Goal: Task Accomplishment & Management: Use online tool/utility

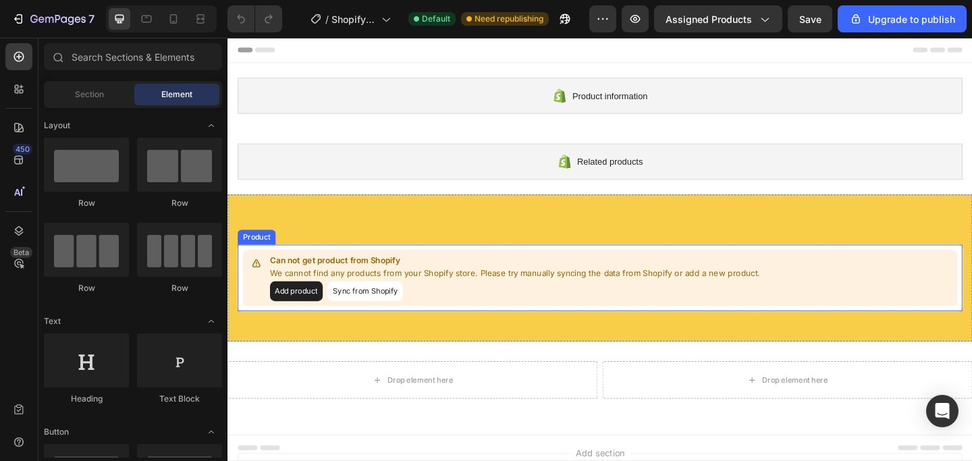
click at [300, 312] on button "Add product" at bounding box center [301, 314] width 57 height 22
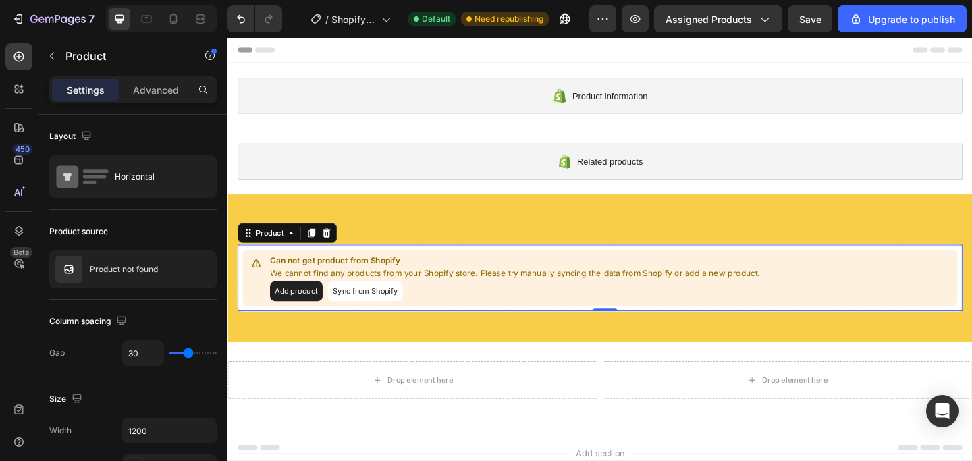
click at [371, 317] on button "Sync from Shopify" at bounding box center [377, 314] width 82 height 22
click at [389, 315] on button "Sync from Shopify" at bounding box center [377, 314] width 82 height 22
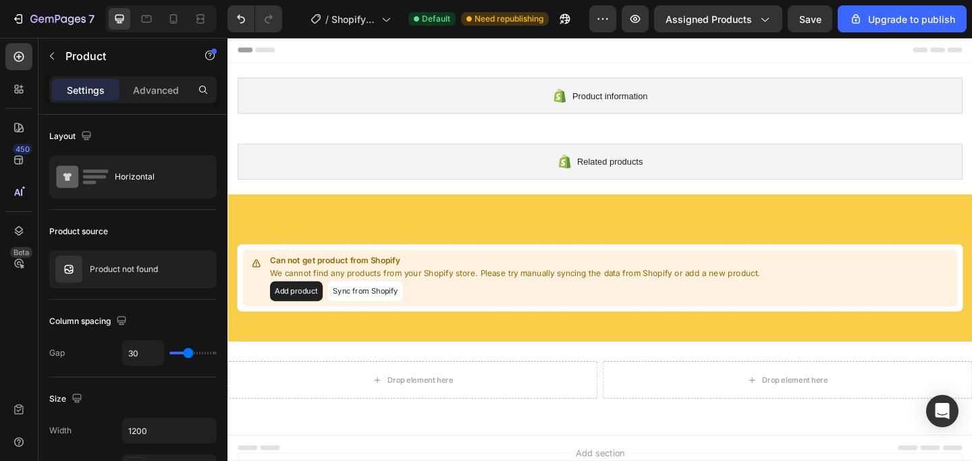
click at [389, 315] on button "Sync from Shopify" at bounding box center [377, 314] width 82 height 22
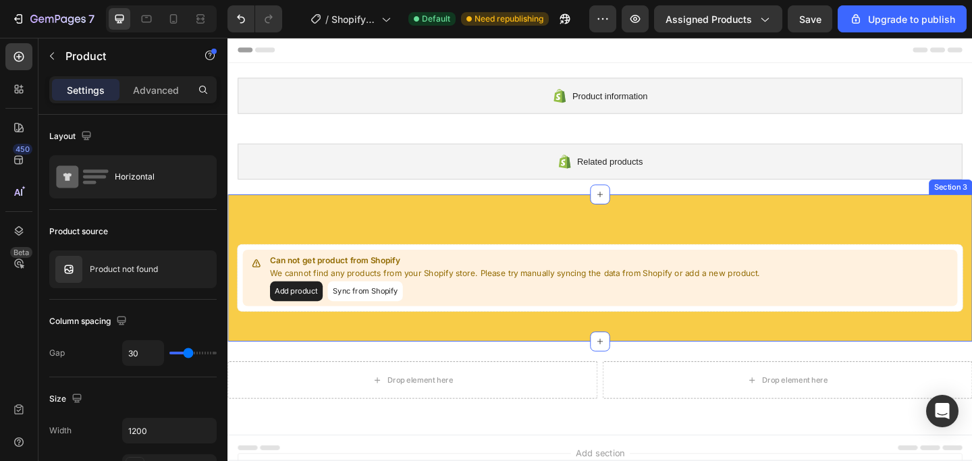
click at [438, 242] on div "Can not get product from Shopify We cannot find any products from your Shopify …" at bounding box center [633, 289] width 810 height 160
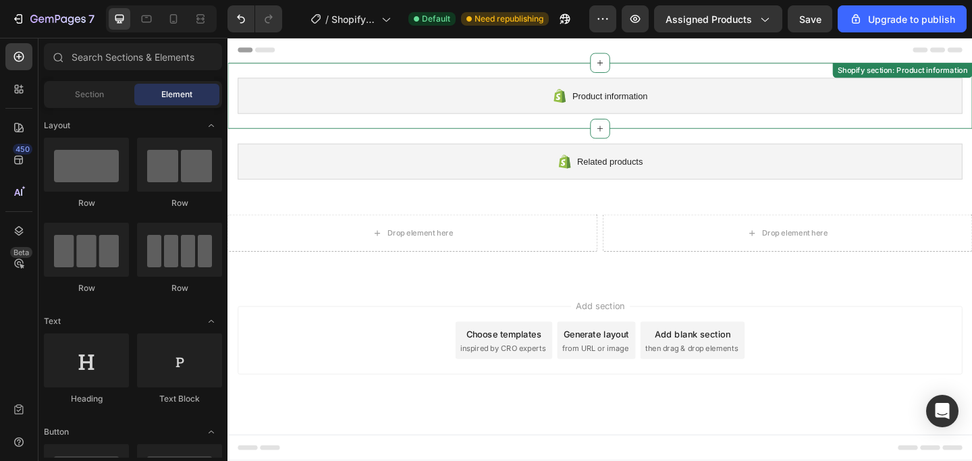
click at [725, 84] on div "Product information" at bounding box center [632, 101] width 789 height 39
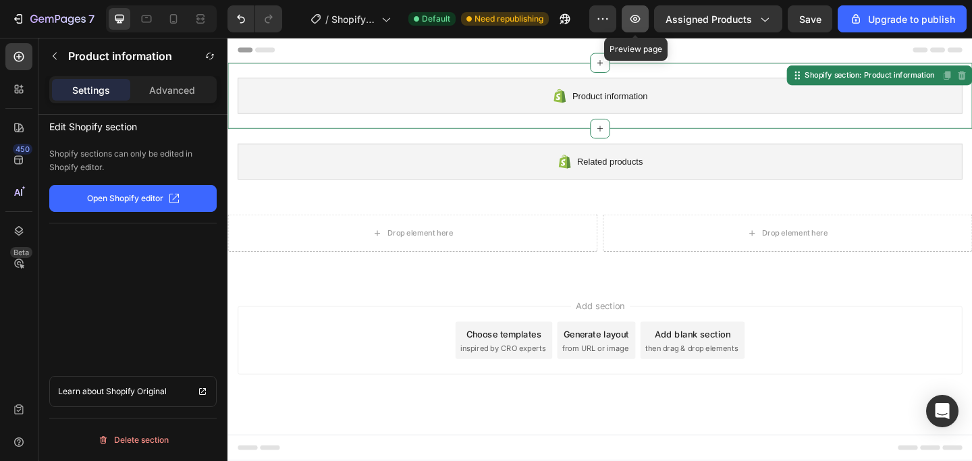
click at [642, 16] on icon "button" at bounding box center [636, 19] width 14 height 14
click at [469, 79] on div "Product information Shopify section: Product information Disabled. Please edit …" at bounding box center [633, 101] width 810 height 72
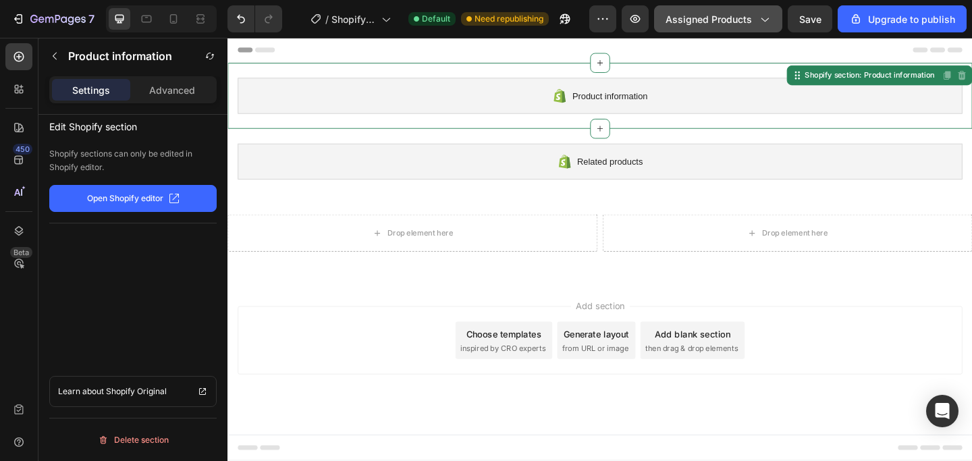
click at [727, 14] on span "Assigned Products" at bounding box center [709, 19] width 86 height 14
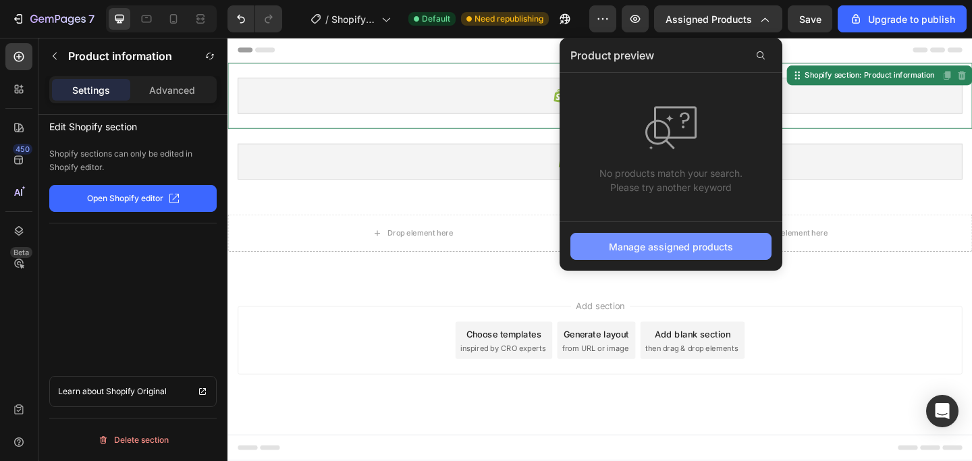
click at [704, 246] on div "Manage assigned products" at bounding box center [671, 247] width 124 height 14
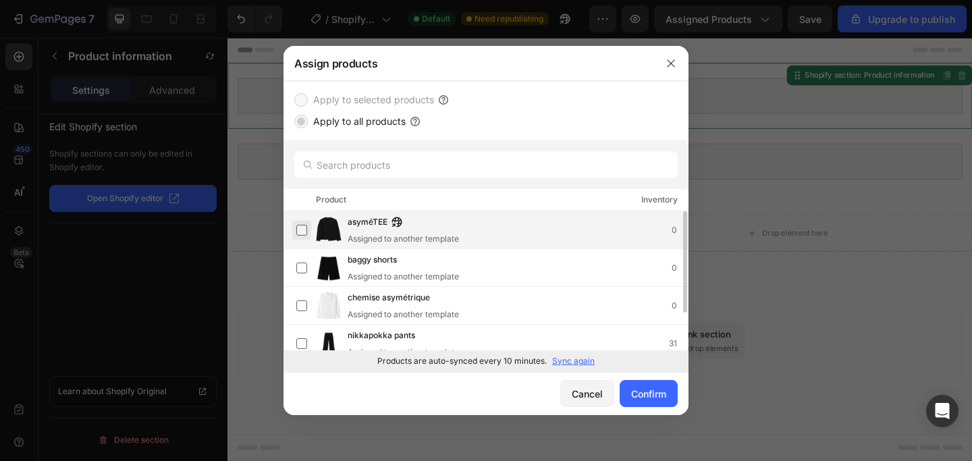
click at [303, 230] on label at bounding box center [301, 230] width 11 height 11
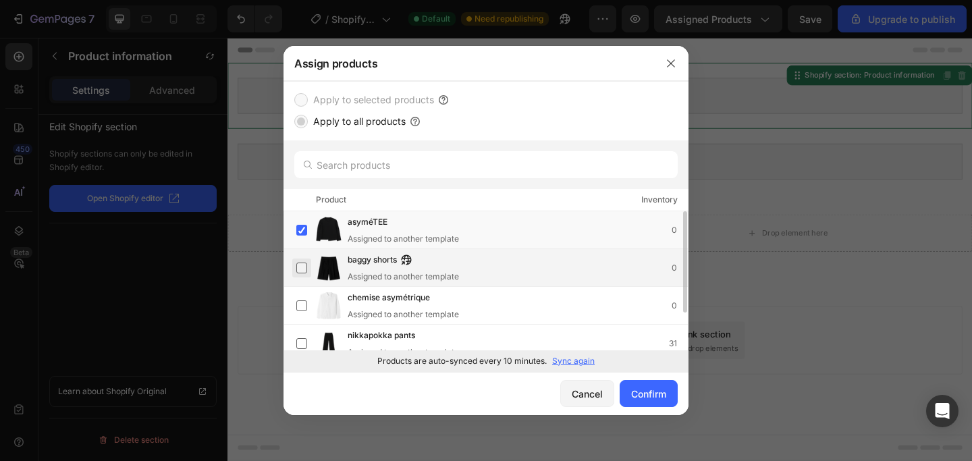
click at [297, 269] on label at bounding box center [301, 268] width 11 height 11
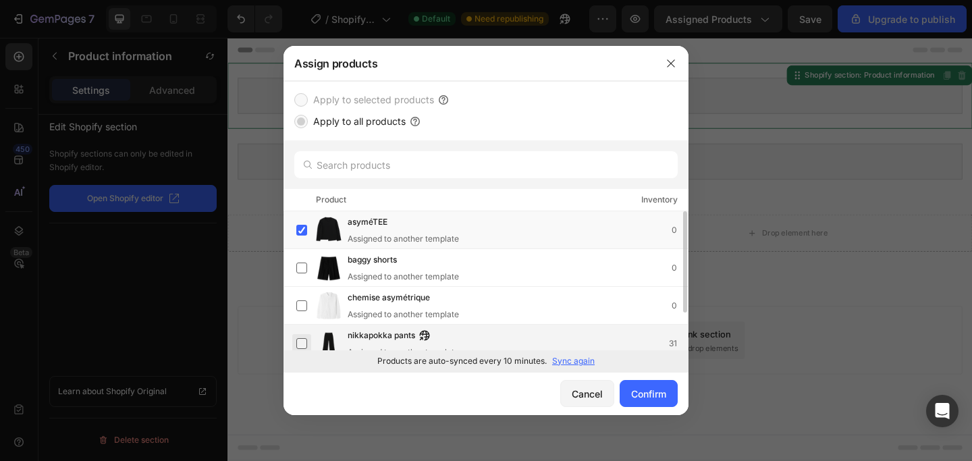
click at [302, 342] on label at bounding box center [301, 343] width 11 height 11
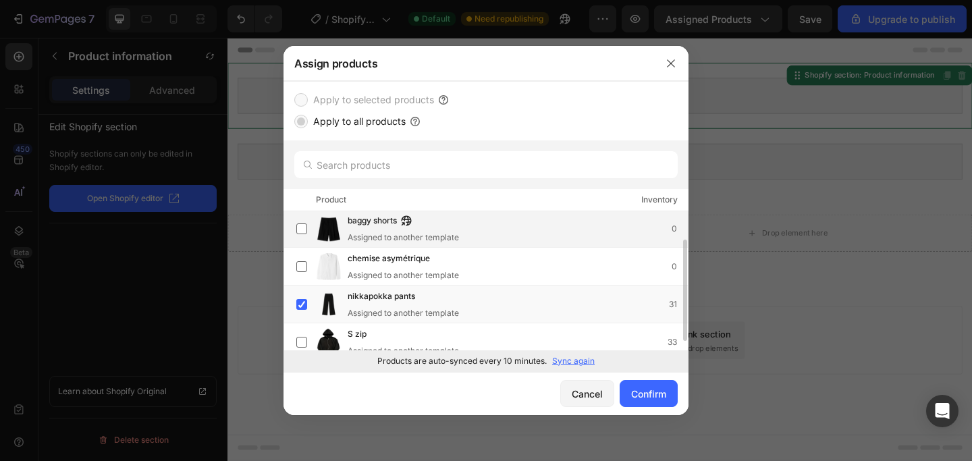
scroll to position [51, 0]
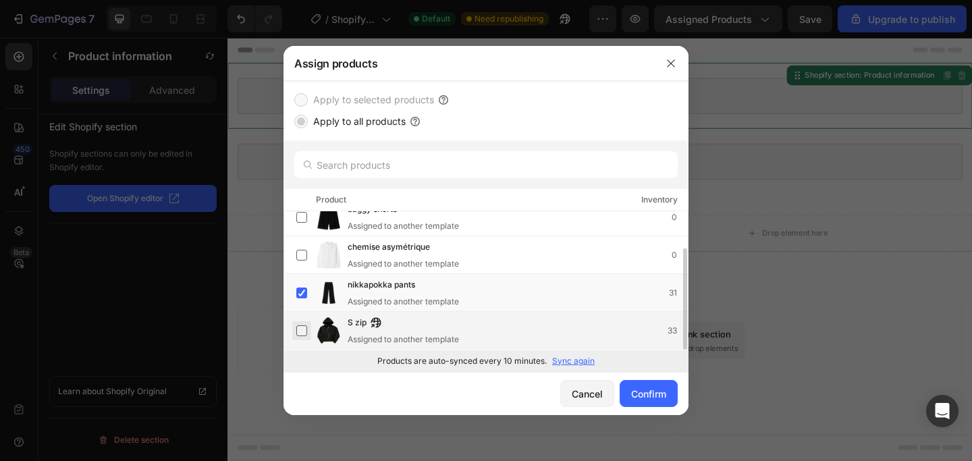
click at [302, 332] on label at bounding box center [301, 330] width 11 height 11
click at [650, 394] on div "Confirm" at bounding box center [648, 394] width 35 height 14
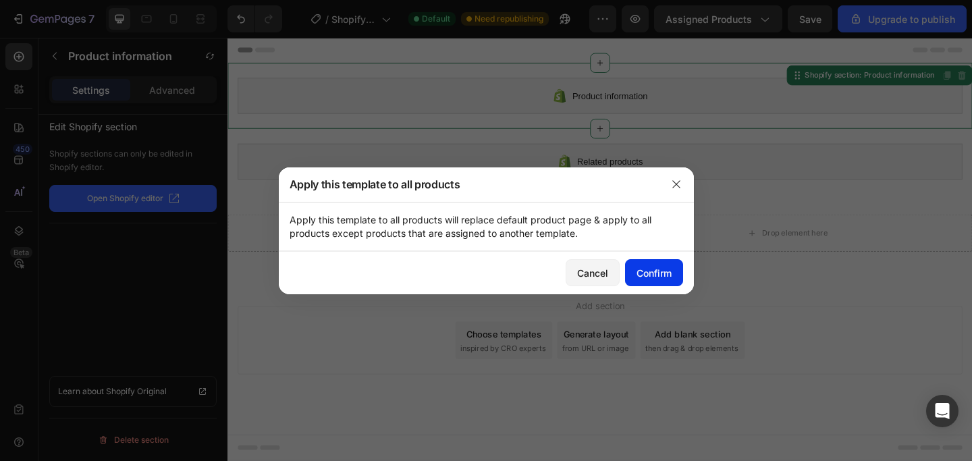
click at [658, 271] on div "Confirm" at bounding box center [654, 273] width 35 height 14
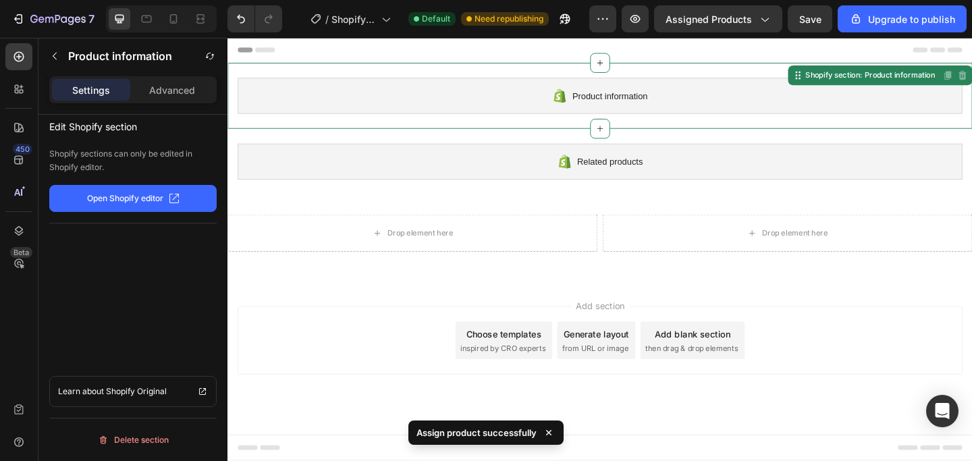
click at [697, 75] on div "Product information Shopify section: Product information Disabled. Please edit …" at bounding box center [633, 101] width 810 height 72
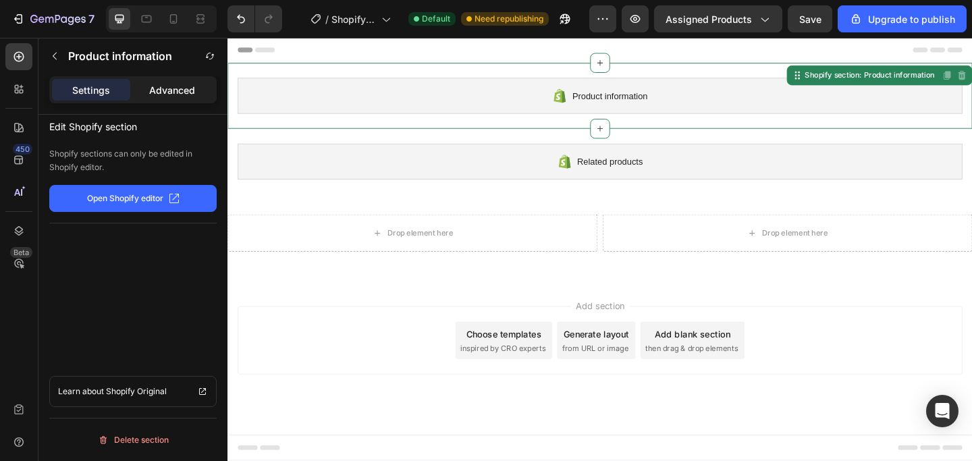
click at [167, 97] on p "Advanced" at bounding box center [172, 90] width 46 height 14
click at [57, 52] on icon "button" at bounding box center [54, 56] width 11 height 11
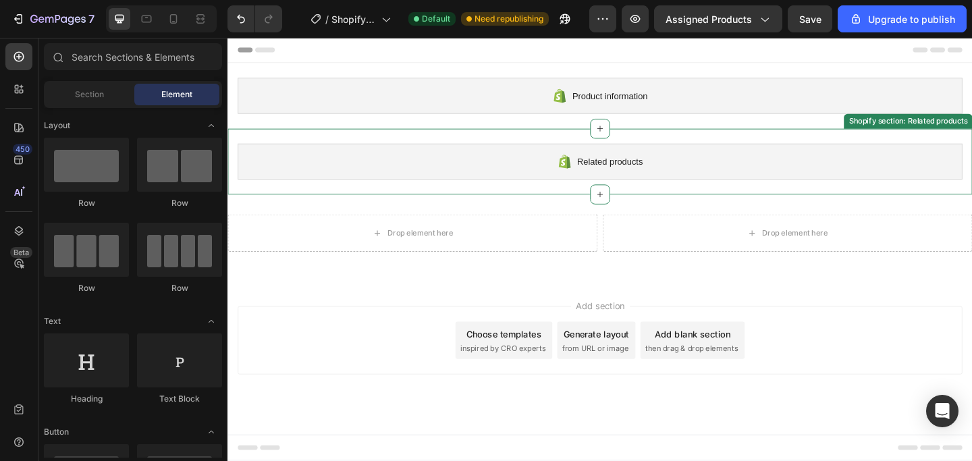
click at [475, 157] on div "Related products" at bounding box center [632, 172] width 789 height 39
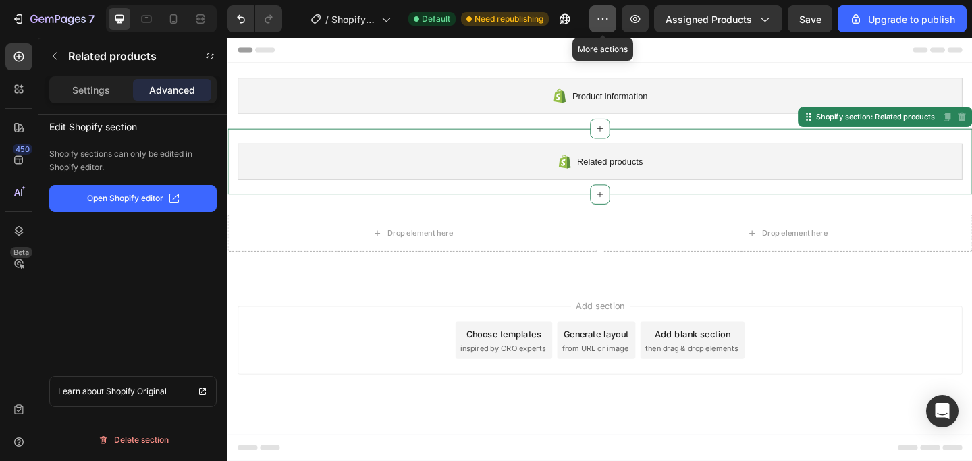
click at [602, 24] on icon "button" at bounding box center [603, 19] width 14 height 14
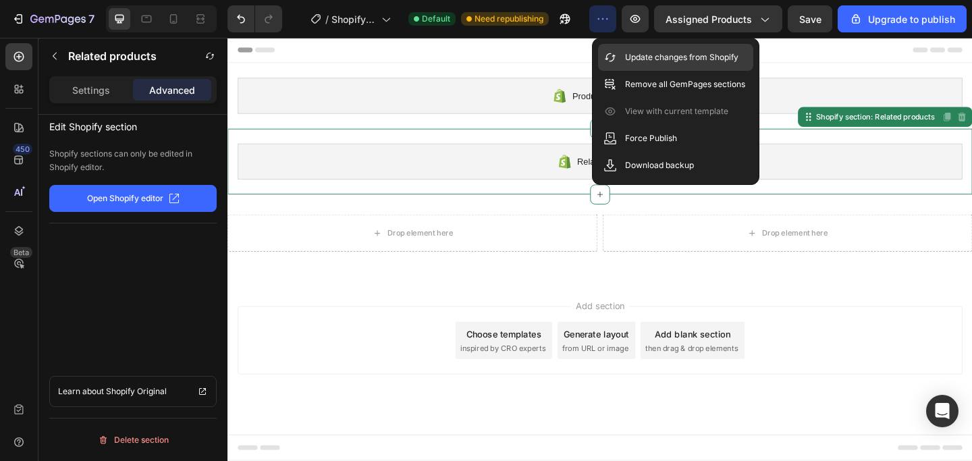
click at [633, 58] on p "Update changes from Shopify" at bounding box center [681, 58] width 113 height 14
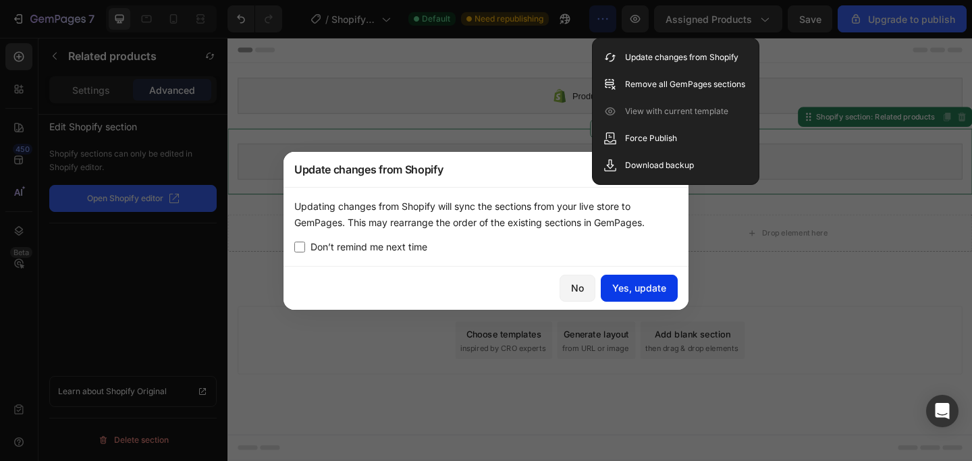
click at [641, 281] on div "Yes, update" at bounding box center [639, 288] width 54 height 14
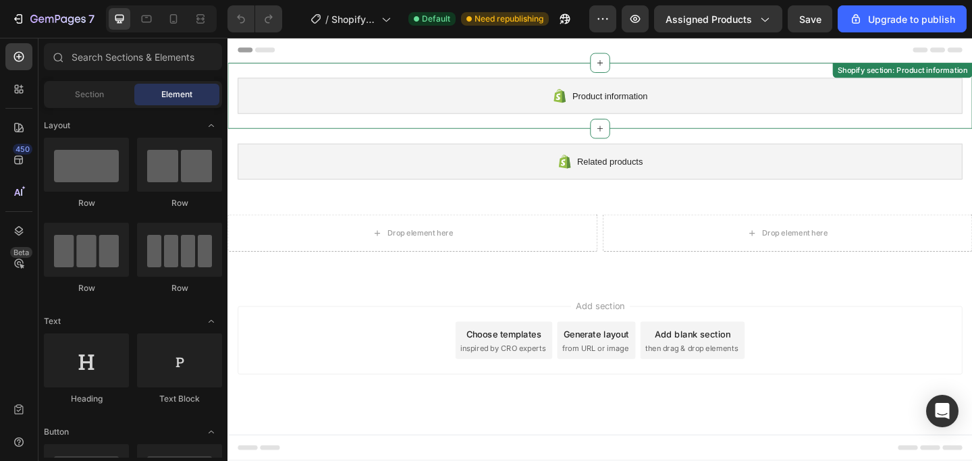
click at [406, 84] on div "Product information" at bounding box center [632, 101] width 789 height 39
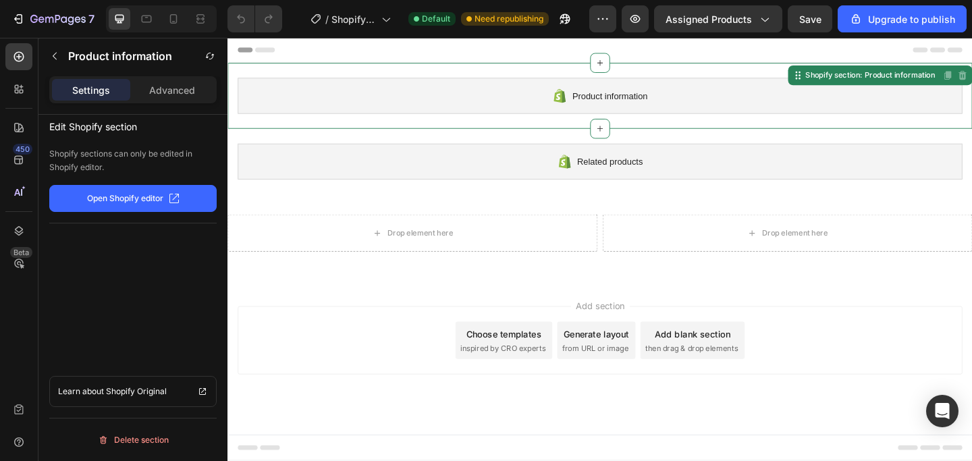
click at [484, 110] on div "Product information" at bounding box center [632, 101] width 789 height 39
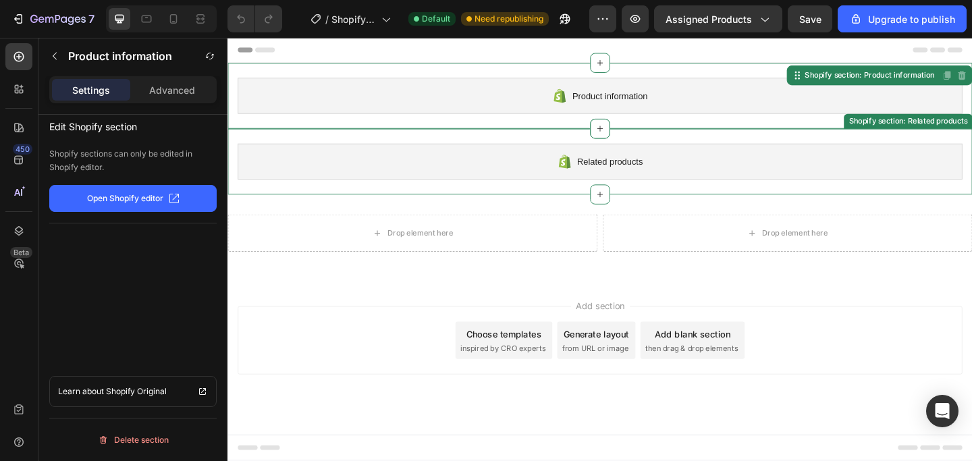
click at [475, 183] on div "Related products" at bounding box center [632, 172] width 789 height 39
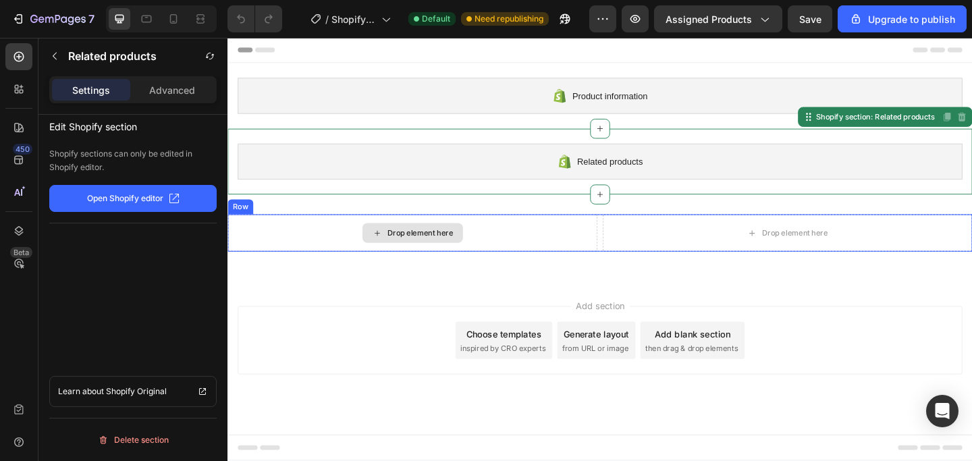
click at [490, 251] on div "Drop element here" at bounding box center [429, 250] width 402 height 41
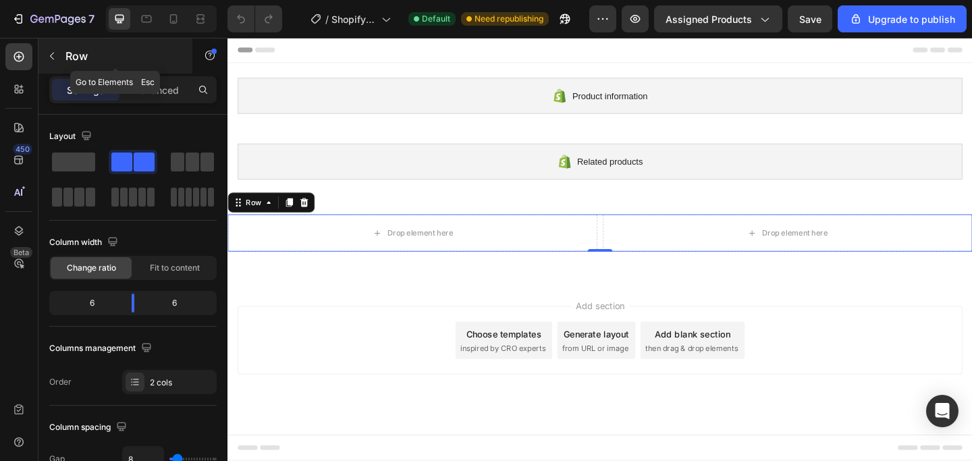
click at [47, 61] on button "button" at bounding box center [52, 56] width 22 height 22
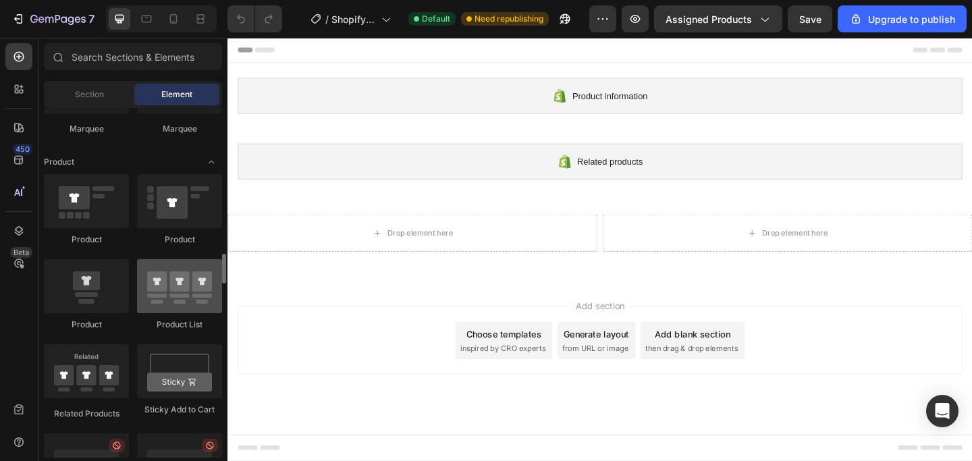
scroll to position [1687, 0]
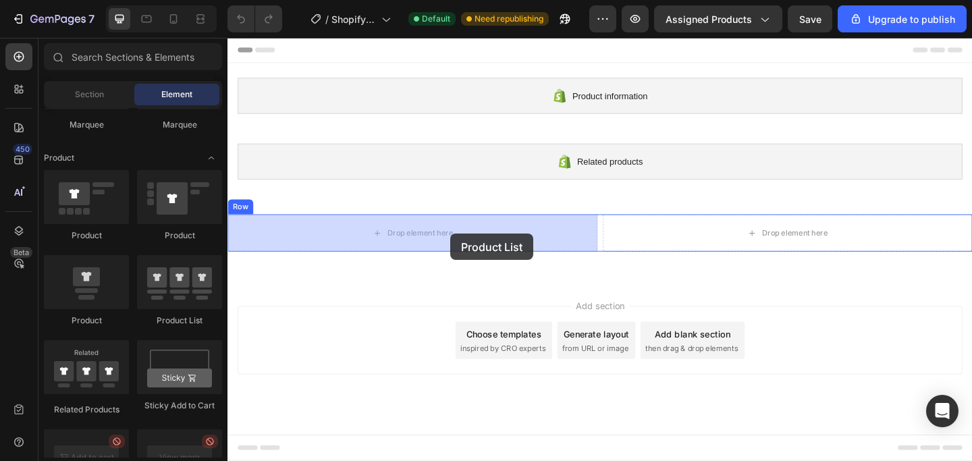
drag, startPoint x: 405, startPoint y: 325, endPoint x: 556, endPoint y: 267, distance: 161.8
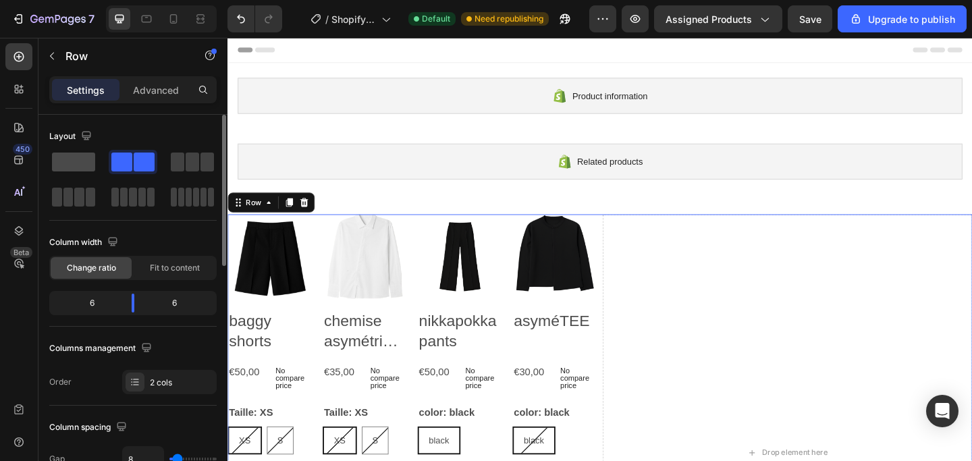
drag, startPoint x: 99, startPoint y: 174, endPoint x: 88, endPoint y: 174, distance: 11.5
click at [94, 174] on div at bounding box center [132, 179] width 167 height 59
click at [75, 165] on span at bounding box center [73, 162] width 43 height 19
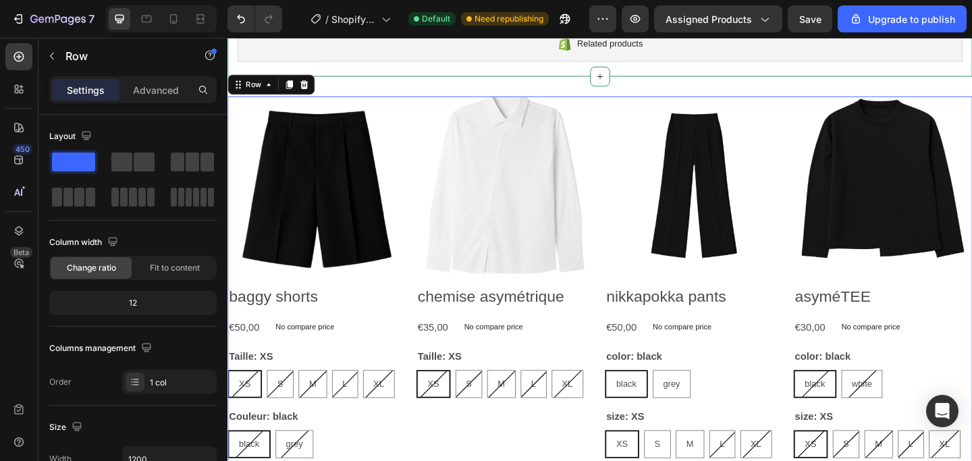
scroll to position [130, 0]
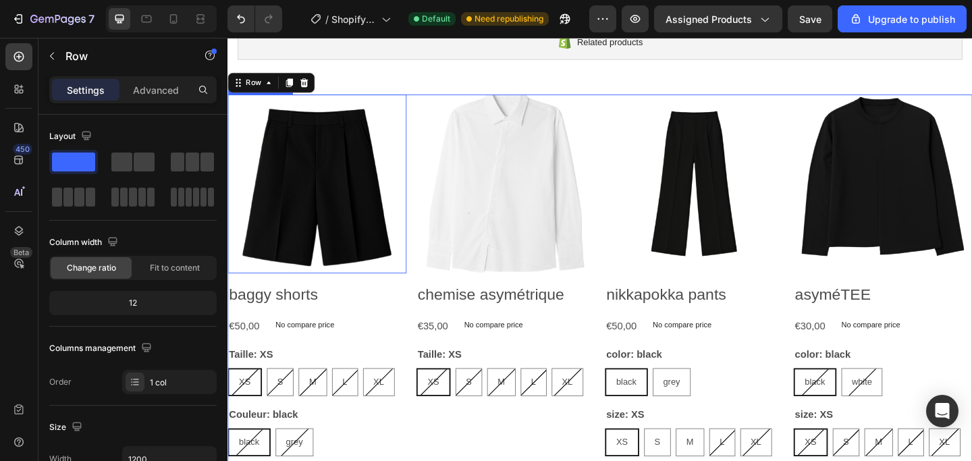
click at [358, 184] on img at bounding box center [325, 197] width 194 height 194
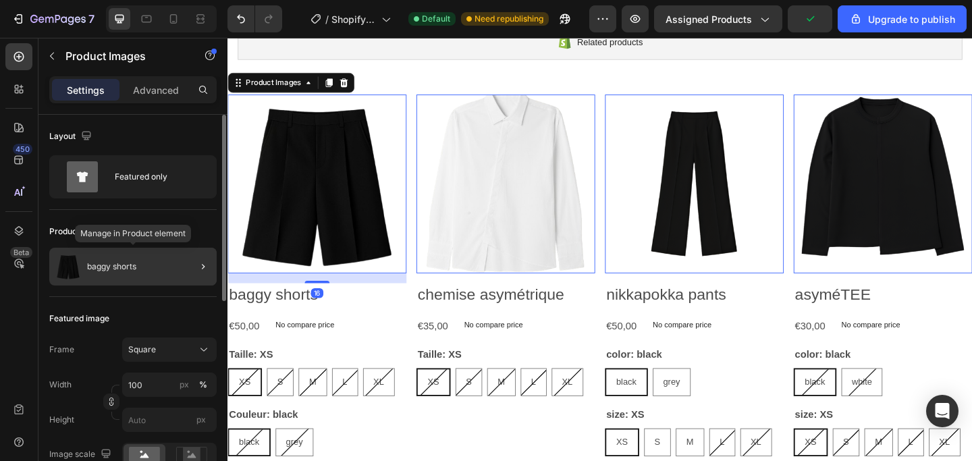
click at [151, 269] on div "baggy shorts" at bounding box center [132, 267] width 167 height 38
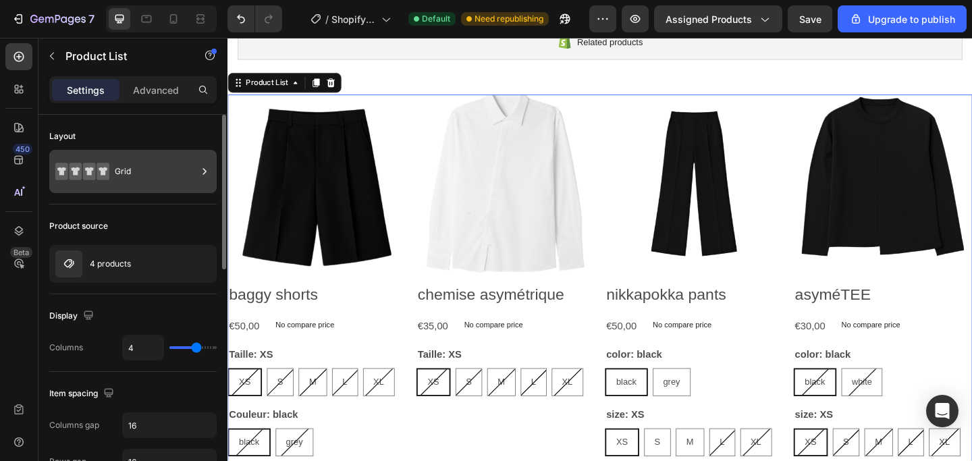
click at [148, 164] on div "Grid" at bounding box center [156, 171] width 82 height 31
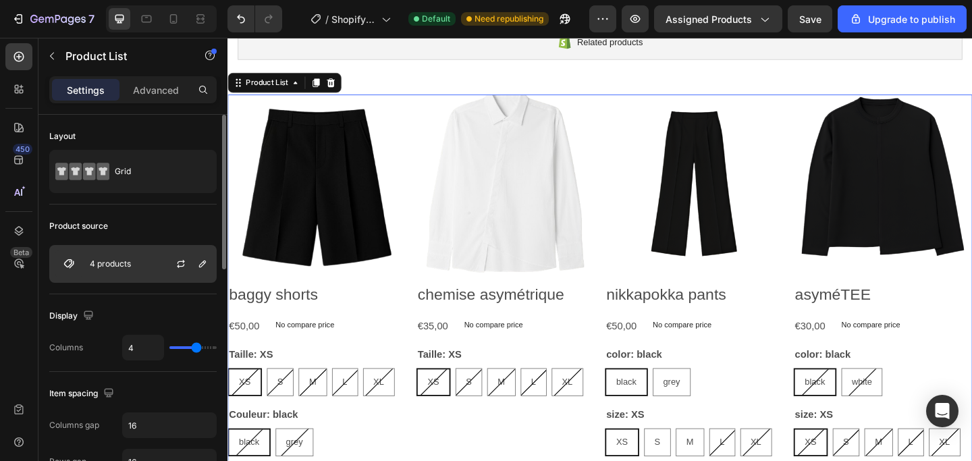
click at [138, 270] on div "4 products" at bounding box center [132, 264] width 167 height 38
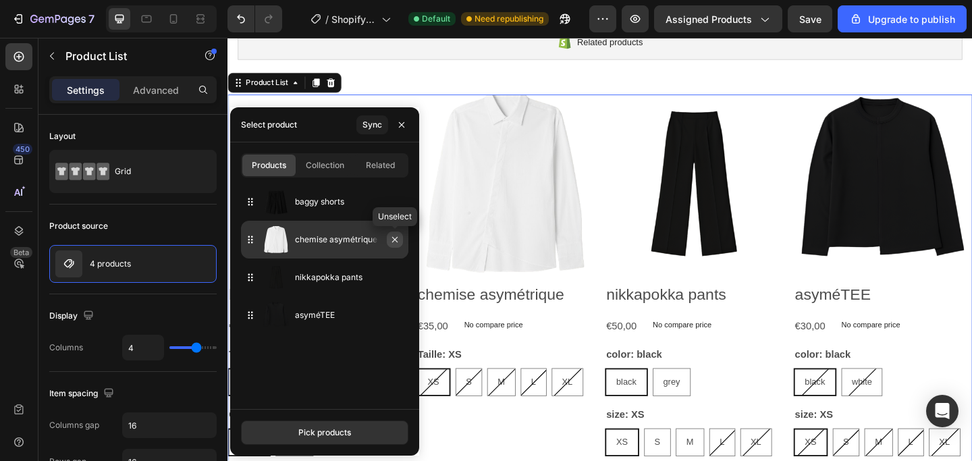
click at [398, 240] on icon "button" at bounding box center [395, 239] width 11 height 11
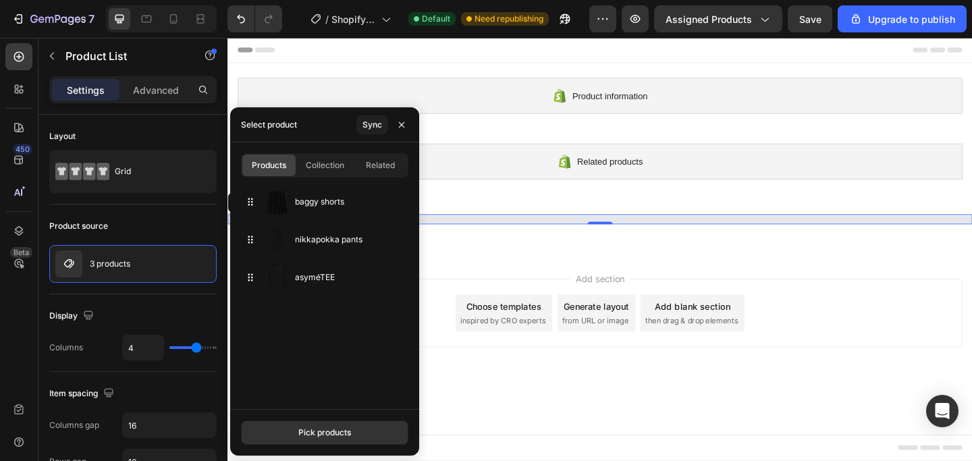
scroll to position [0, 0]
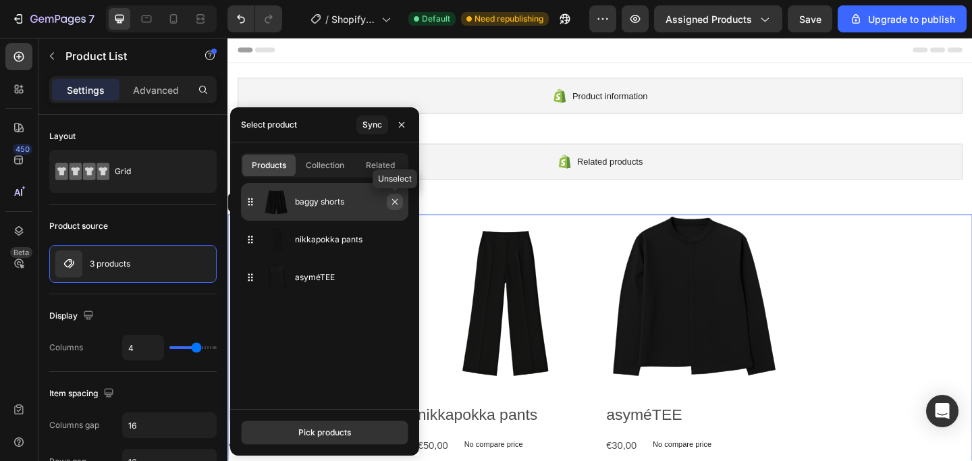
click at [396, 205] on icon "button" at bounding box center [395, 201] width 11 height 11
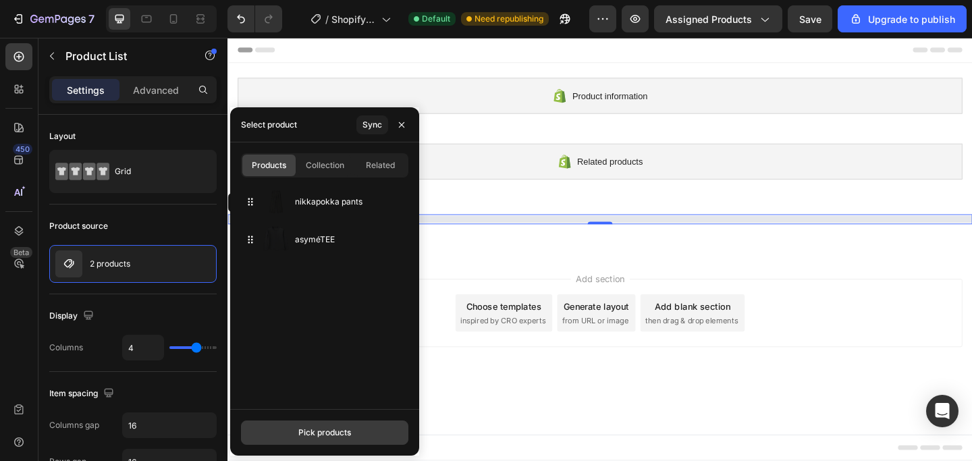
click at [334, 432] on div "Pick products" at bounding box center [324, 433] width 53 height 12
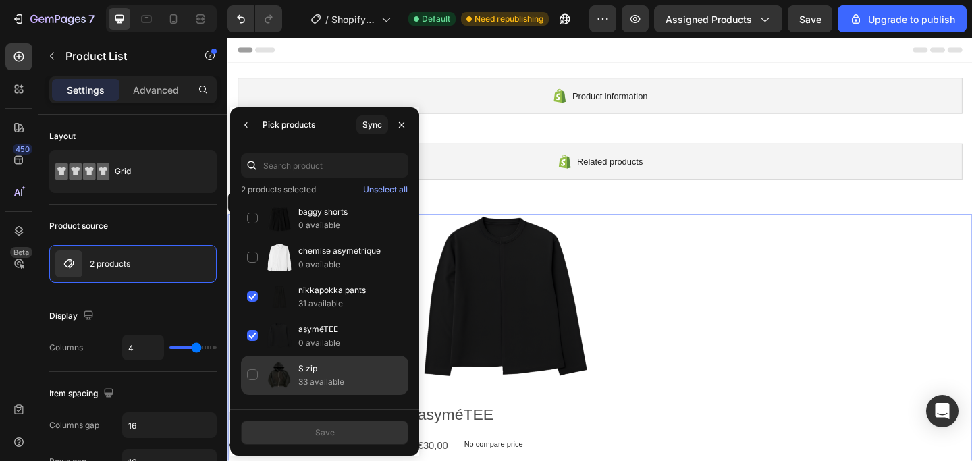
click at [253, 377] on div "S zip 33 available" at bounding box center [324, 375] width 167 height 39
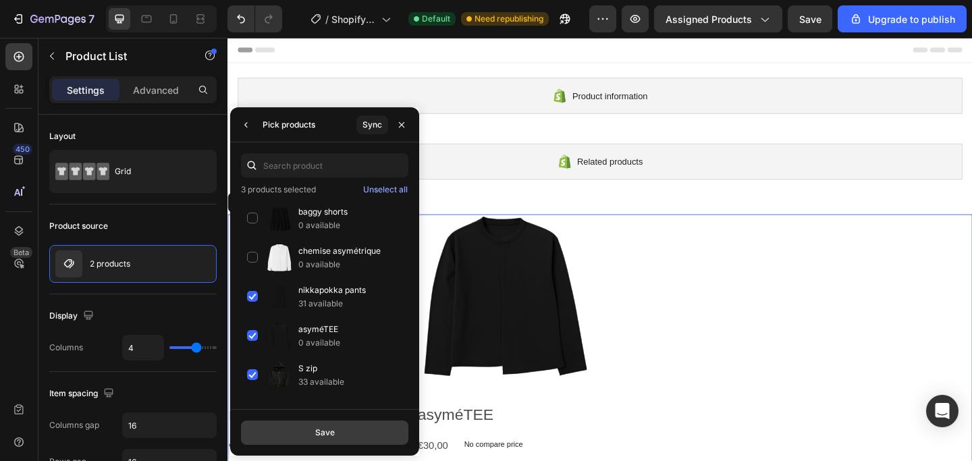
click at [332, 435] on div "Save" at bounding box center [325, 433] width 20 height 12
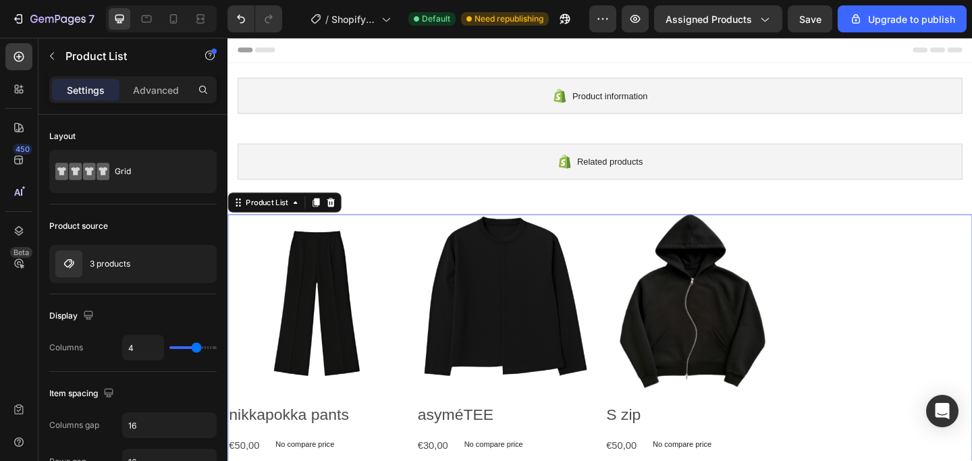
click at [928, 282] on div "Product Images nikkapokka pants Product Title €50,00 Product Price Product Pric…" at bounding box center [633, 455] width 810 height 451
type input "3"
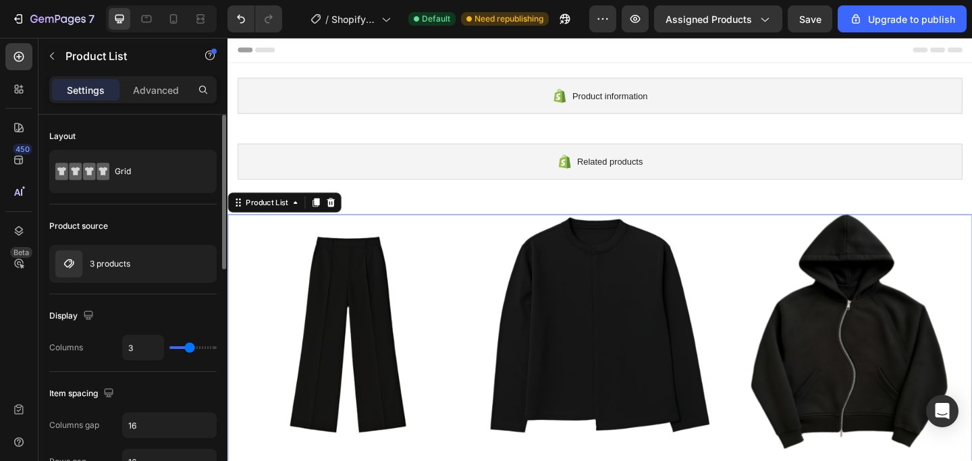
type input "3"
click at [187, 346] on input "range" at bounding box center [192, 347] width 47 height 3
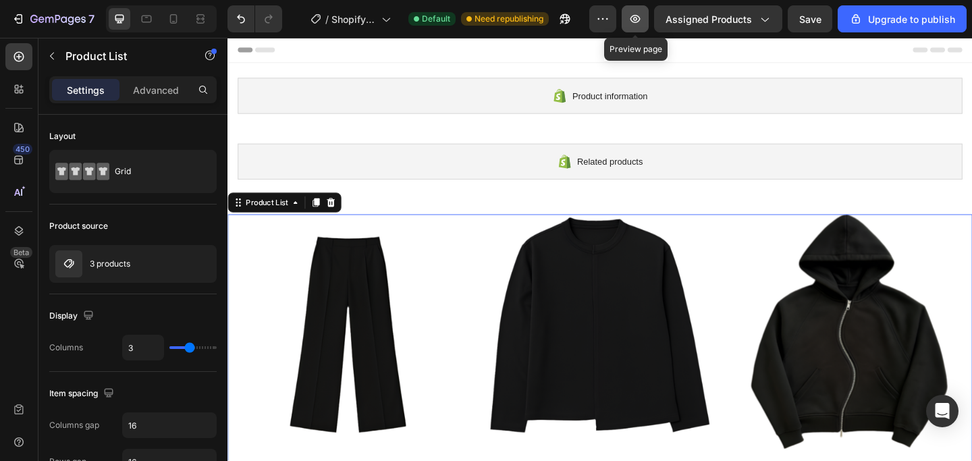
click at [640, 22] on icon "button" at bounding box center [636, 19] width 14 height 14
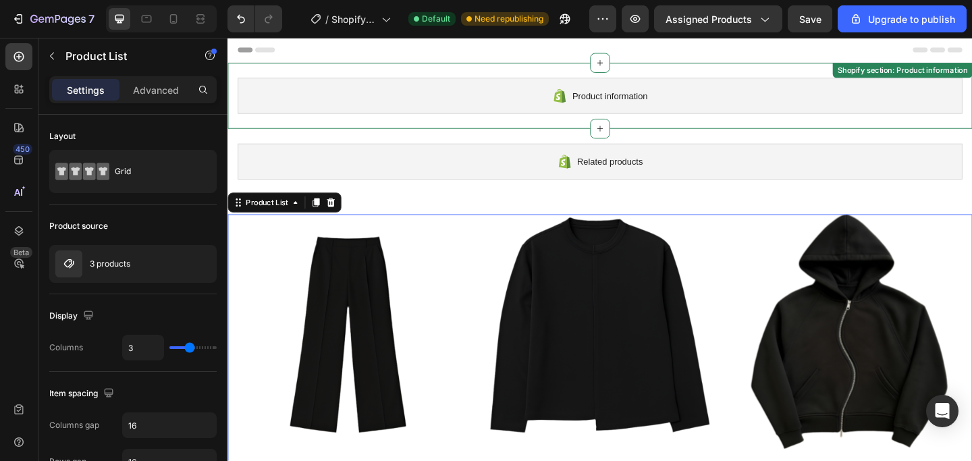
click at [510, 80] on div "Product information Shopify section: Product information" at bounding box center [633, 101] width 810 height 72
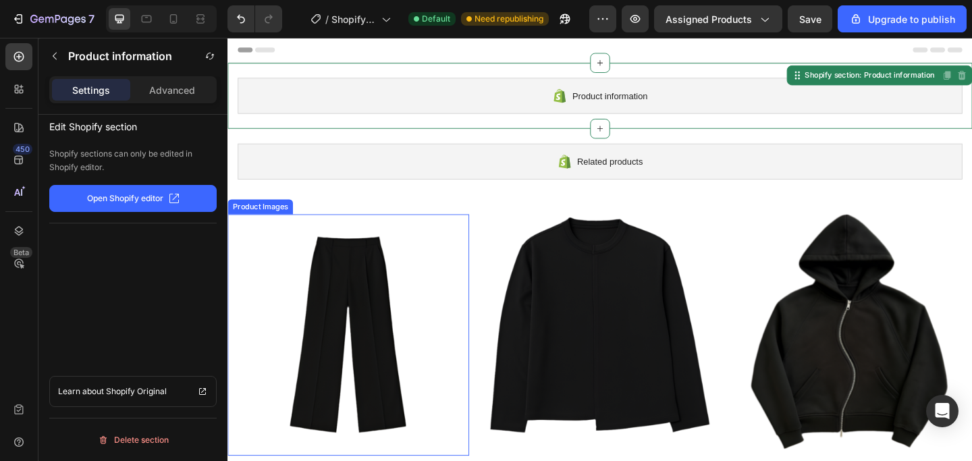
click at [456, 255] on img at bounding box center [359, 361] width 263 height 263
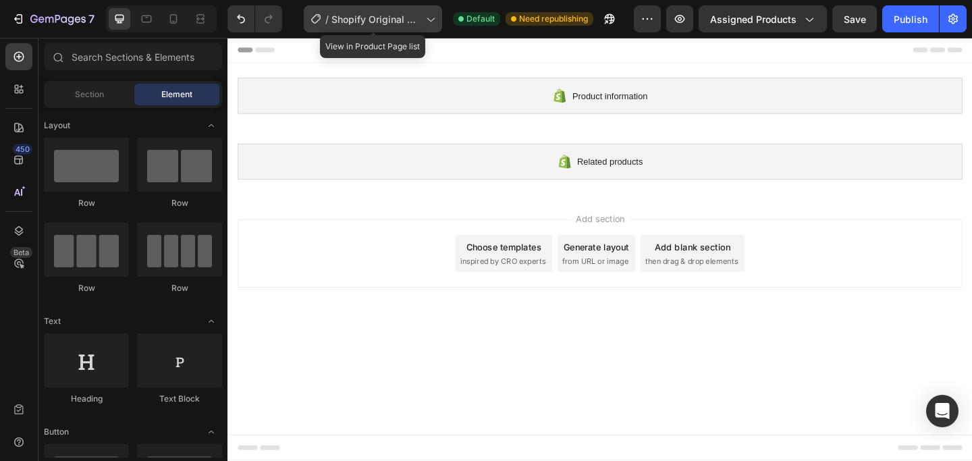
click at [433, 16] on icon at bounding box center [430, 19] width 14 height 14
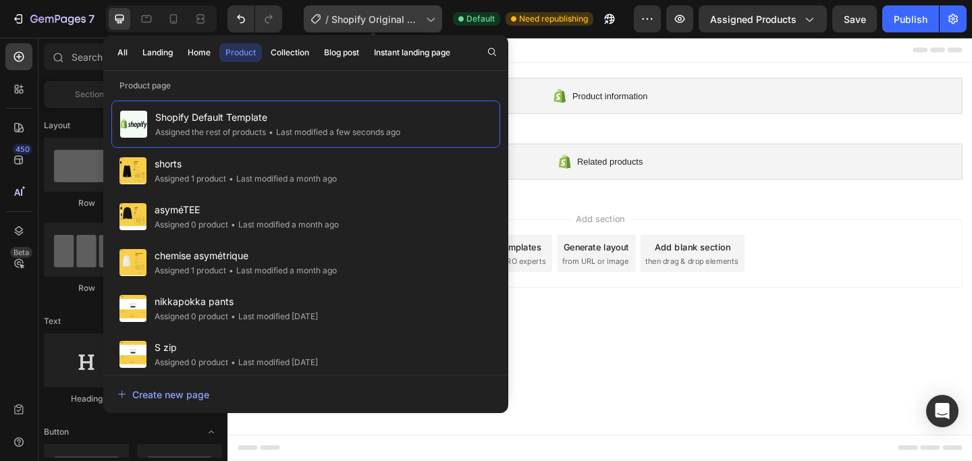
click at [433, 16] on icon at bounding box center [430, 19] width 14 height 14
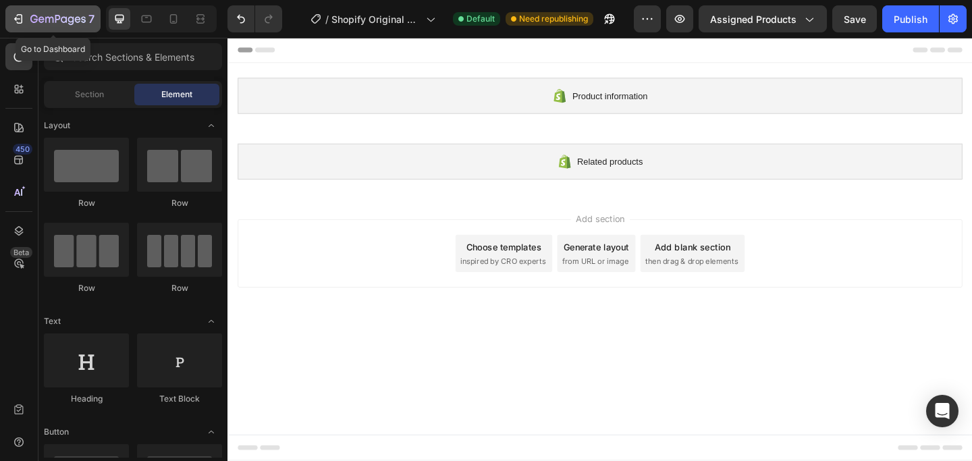
click at [34, 18] on icon "button" at bounding box center [57, 19] width 55 height 11
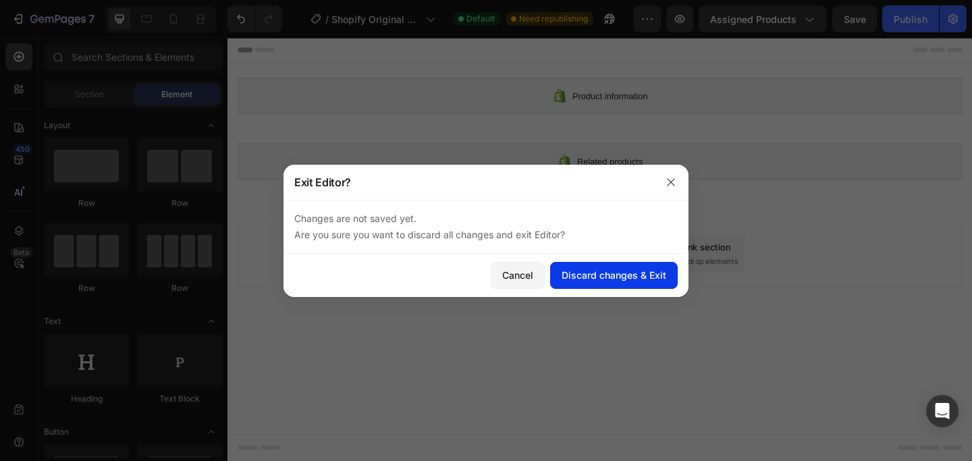
click at [643, 278] on div "Discard changes & Exit" at bounding box center [614, 275] width 105 height 14
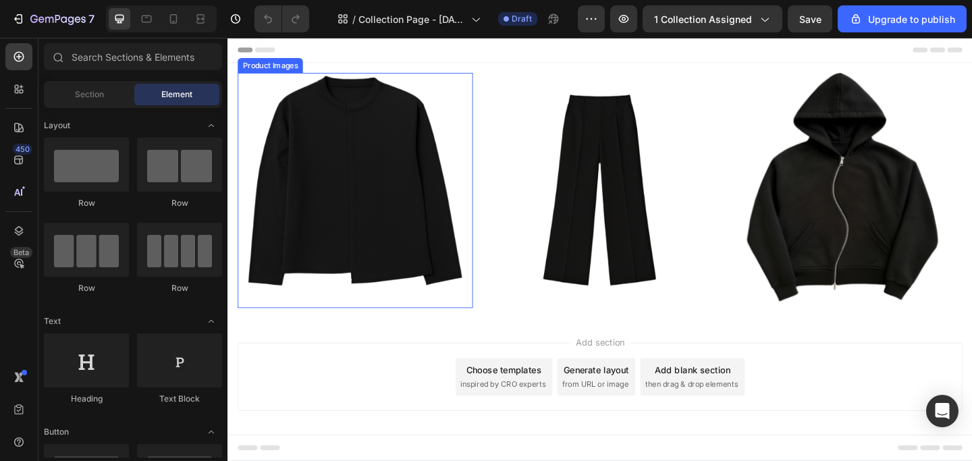
click at [350, 183] on img at bounding box center [366, 204] width 256 height 256
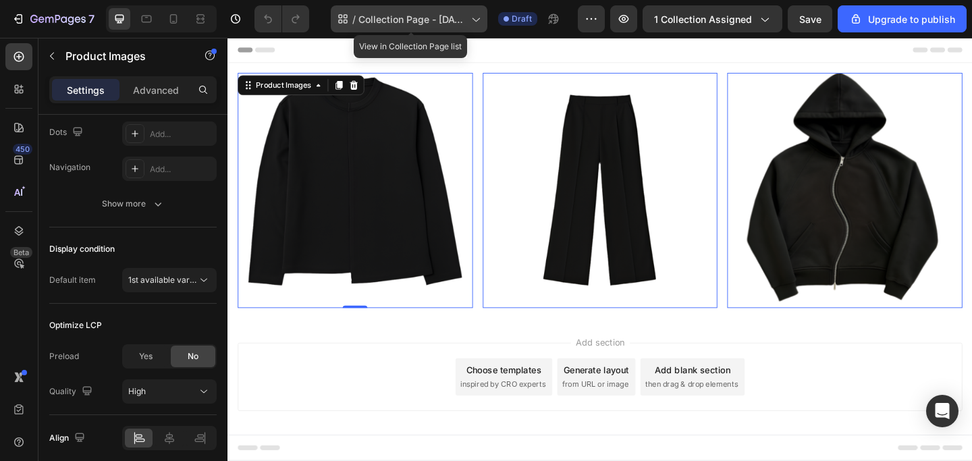
click at [479, 21] on icon at bounding box center [476, 19] width 14 height 14
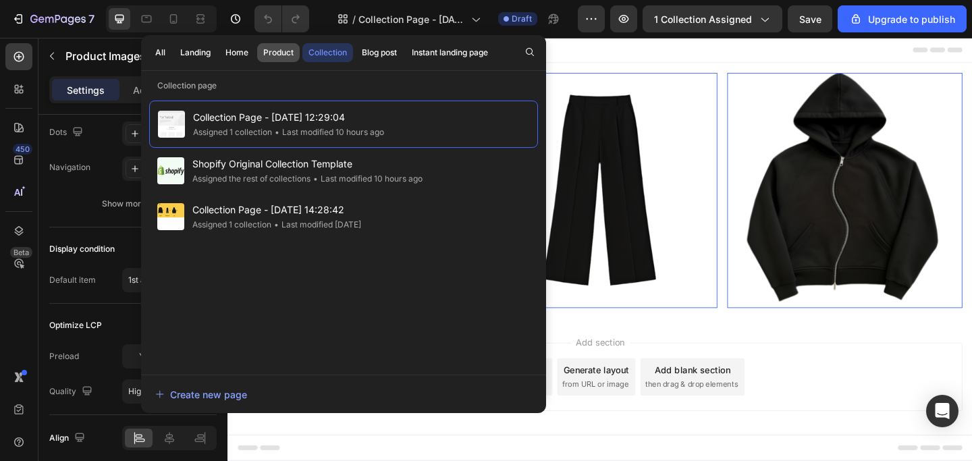
click at [287, 59] on button "Product" at bounding box center [278, 52] width 43 height 19
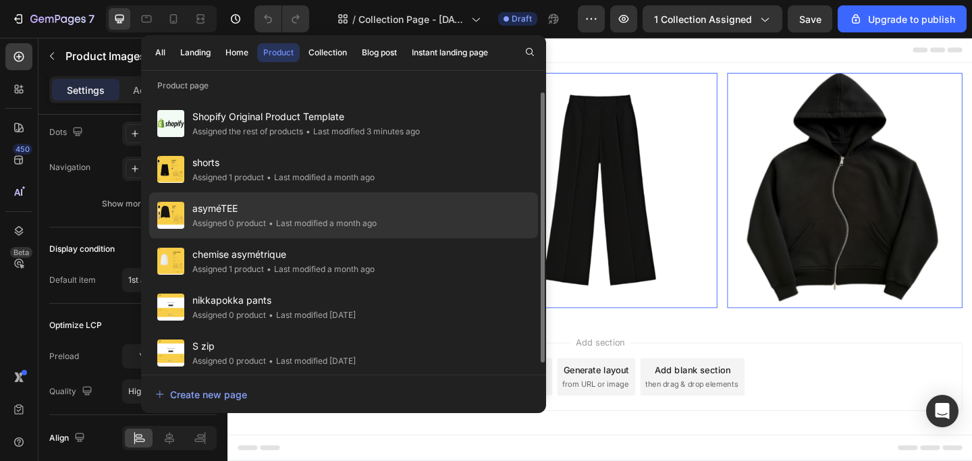
scroll to position [7, 0]
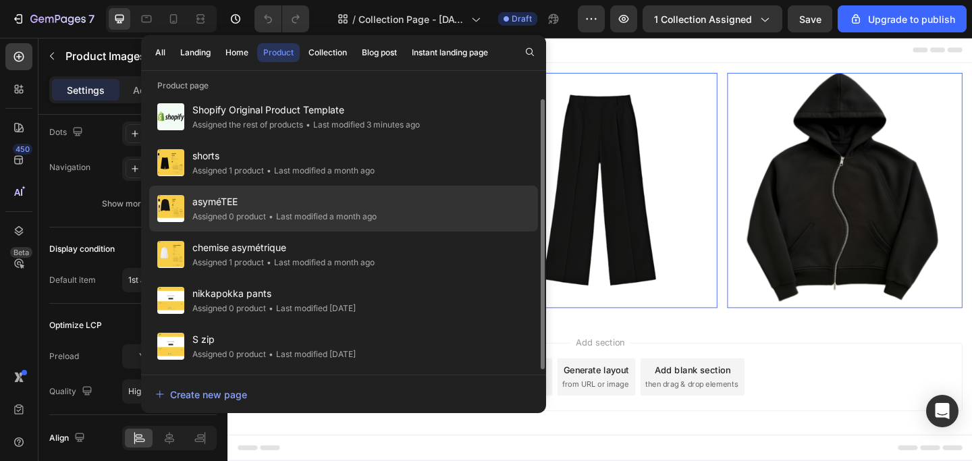
click at [367, 207] on span "asyméTEE" at bounding box center [284, 202] width 184 height 16
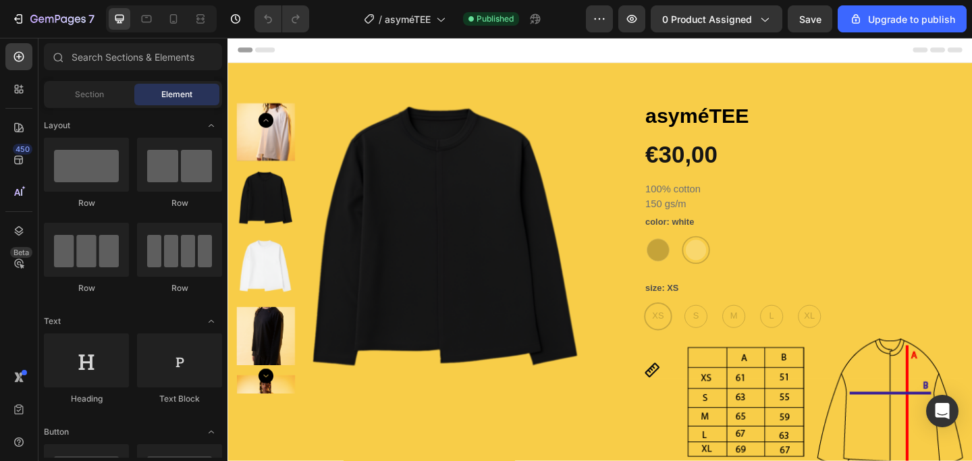
click at [270, 53] on span "Header" at bounding box center [268, 52] width 30 height 14
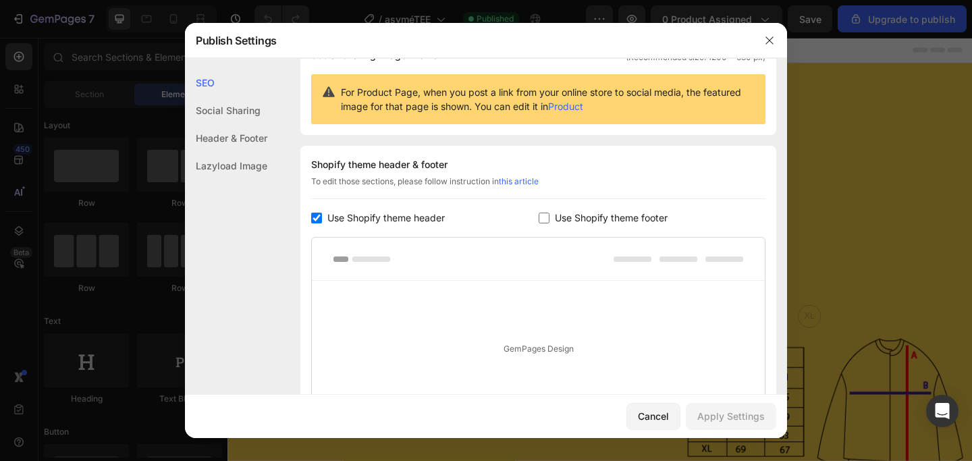
scroll to position [7, 0]
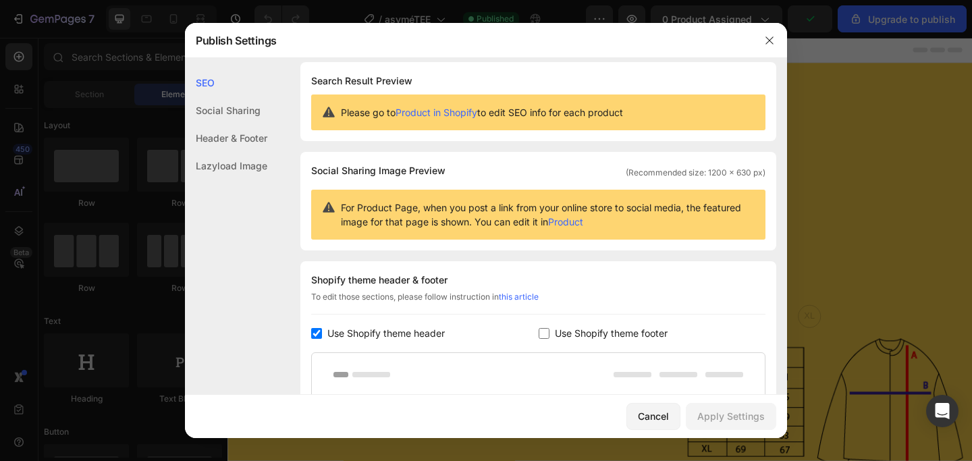
click at [260, 152] on div "Header & Footer" at bounding box center [226, 166] width 82 height 28
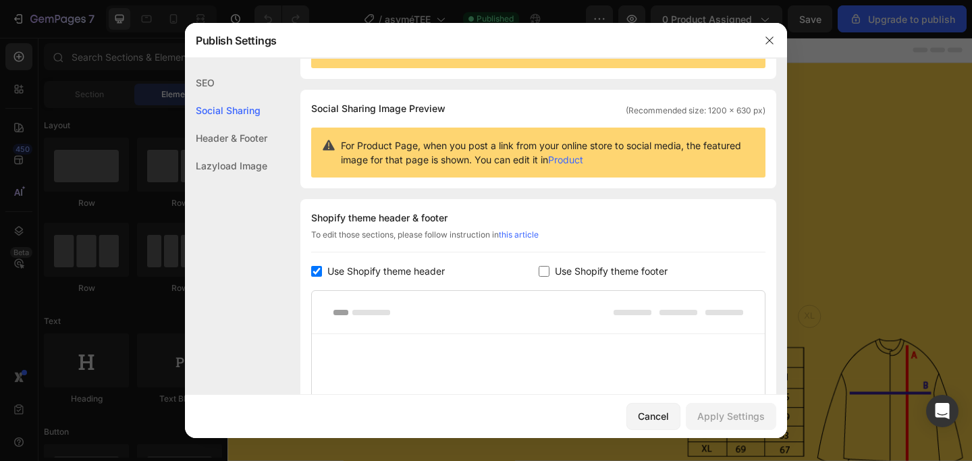
scroll to position [0, 0]
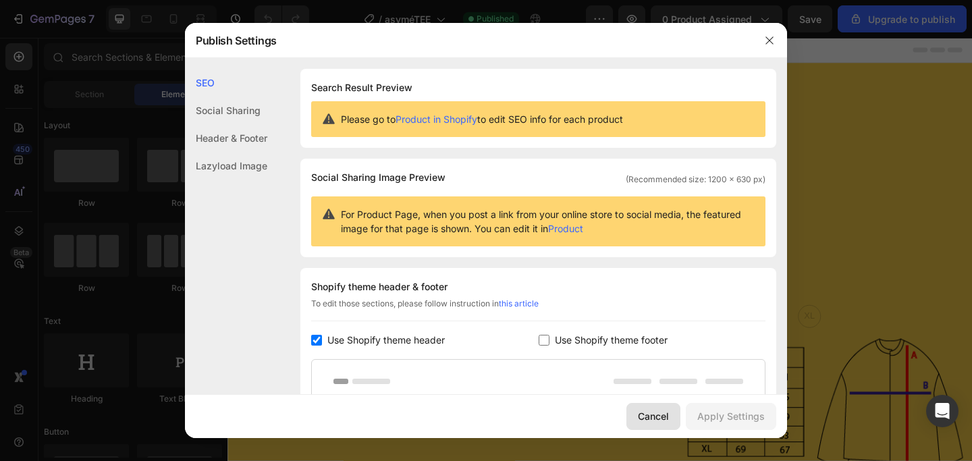
click at [662, 413] on div "Cancel" at bounding box center [653, 416] width 31 height 14
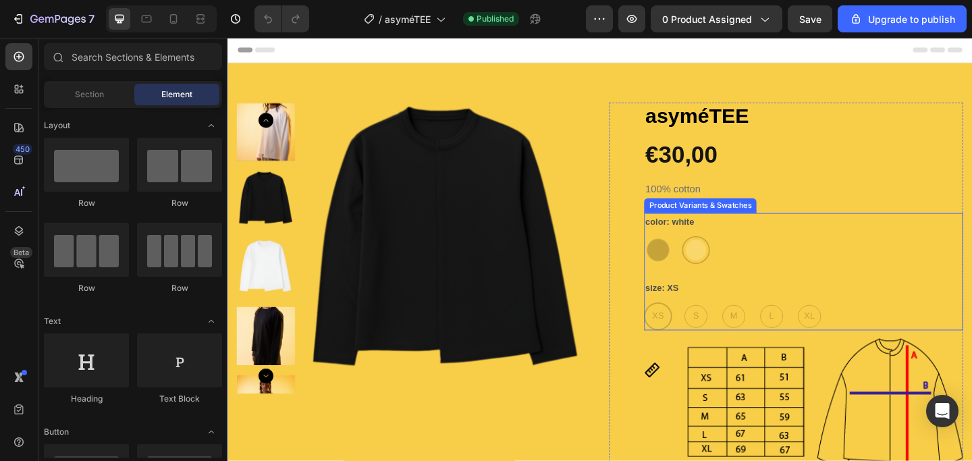
click at [864, 277] on div "black black white white" at bounding box center [854, 269] width 347 height 30
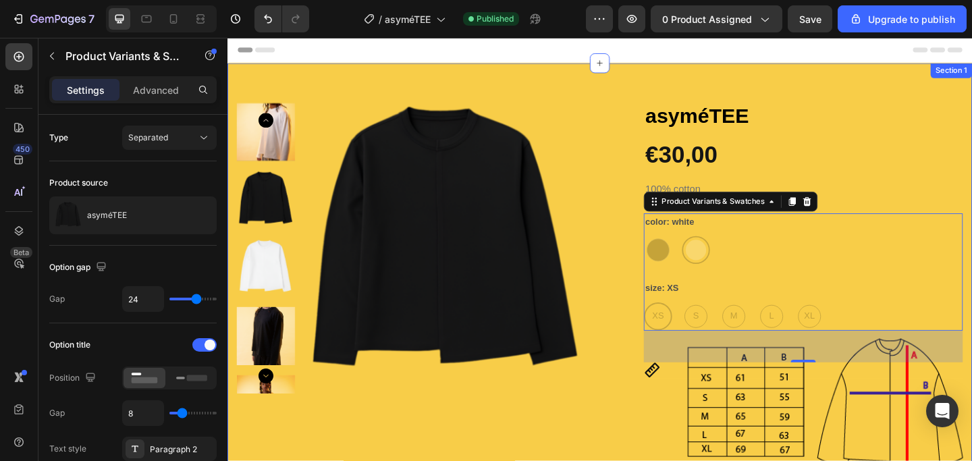
click at [879, 95] on div "Product Images asyméTEE Product Title €30,00 Product Price Product Price Row 10…" at bounding box center [633, 320] width 810 height 510
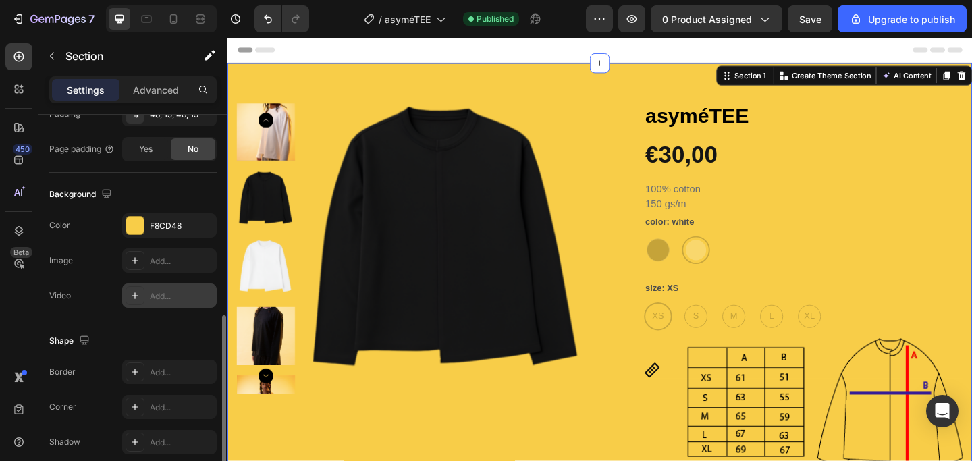
scroll to position [370, 0]
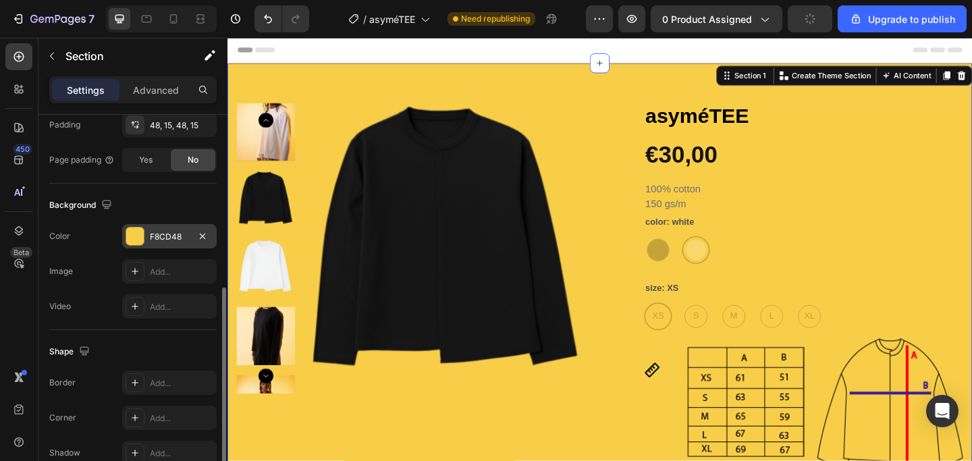
click at [133, 242] on div at bounding box center [135, 237] width 18 height 18
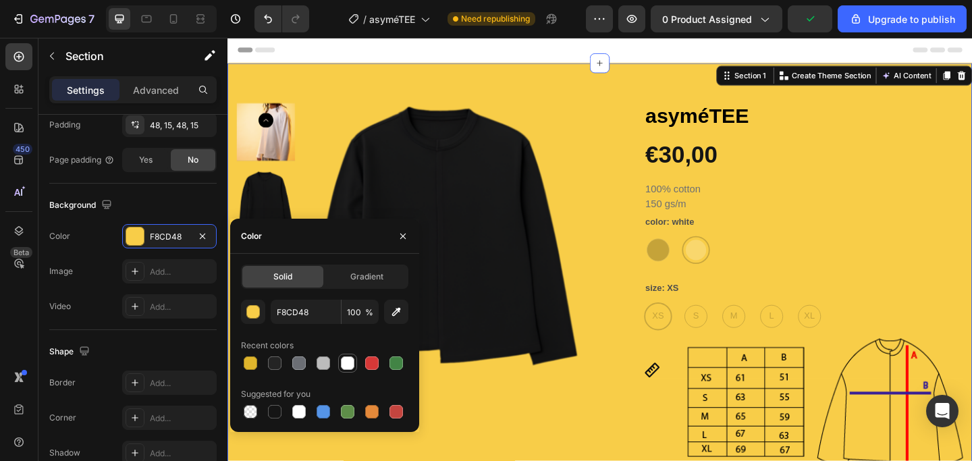
click at [352, 372] on div at bounding box center [347, 363] width 19 height 19
type input "FFFFFF"
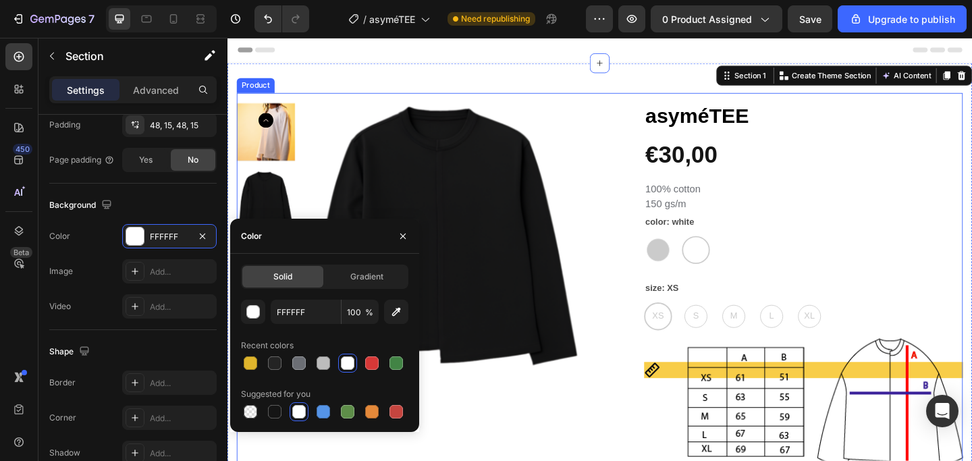
click at [562, 454] on div "Product Images" at bounding box center [430, 326] width 385 height 435
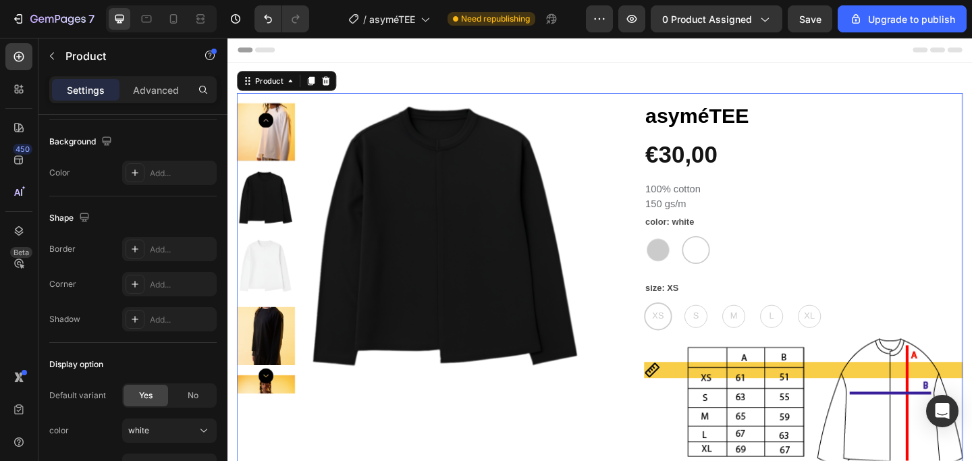
scroll to position [0, 0]
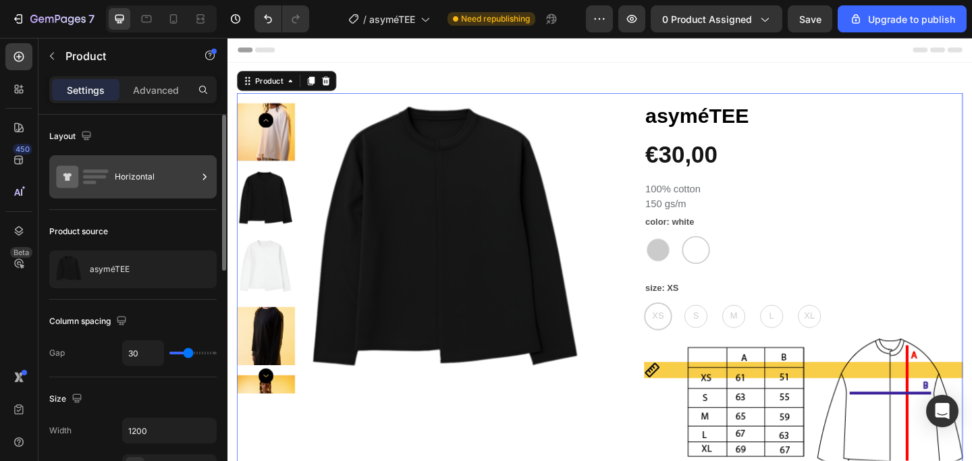
click at [163, 182] on div "Horizontal" at bounding box center [156, 176] width 82 height 31
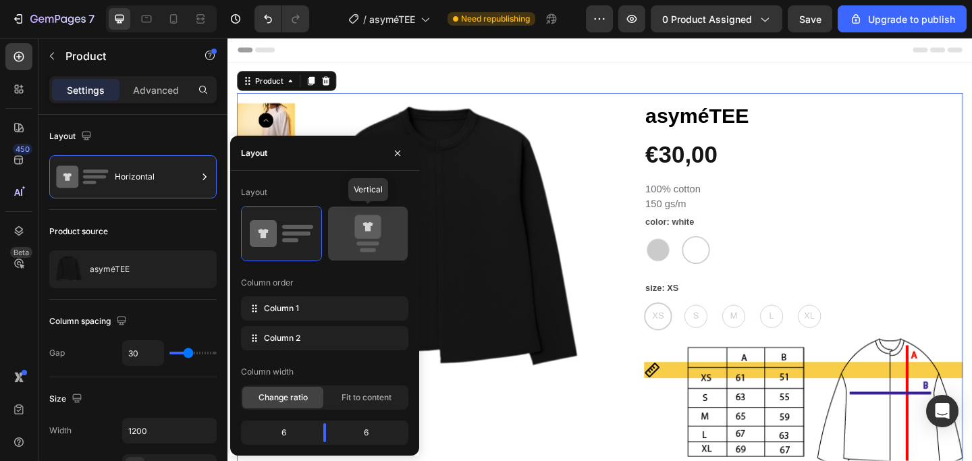
click at [379, 239] on icon at bounding box center [367, 234] width 63 height 38
type input "0"
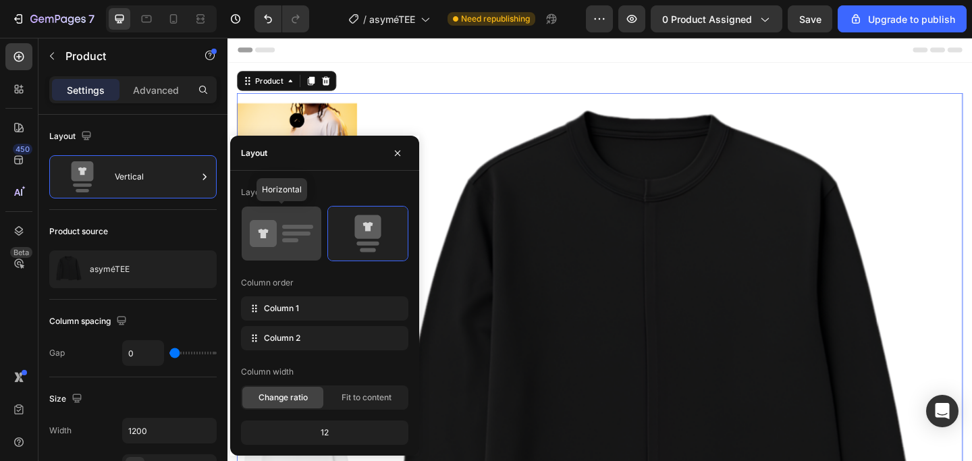
click at [285, 236] on icon at bounding box center [281, 234] width 63 height 38
type input "30"
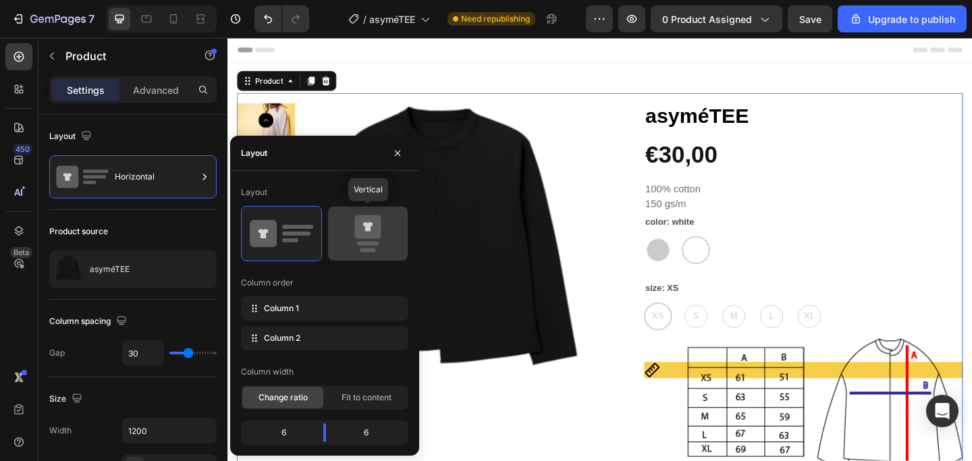
click at [372, 215] on icon at bounding box center [367, 227] width 26 height 24
type input "0"
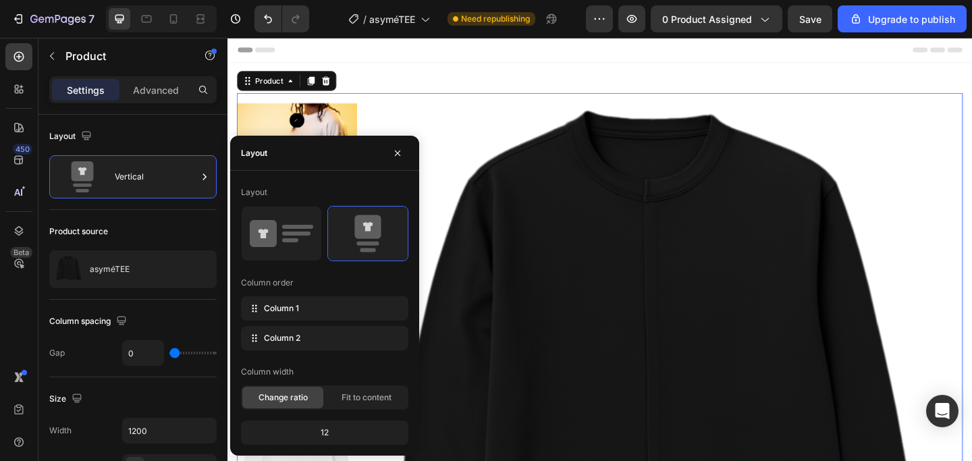
click at [344, 435] on div "12" at bounding box center [325, 432] width 162 height 19
click at [323, 432] on div "12" at bounding box center [325, 432] width 162 height 19
click at [360, 394] on span "Fit to content" at bounding box center [367, 398] width 50 height 12
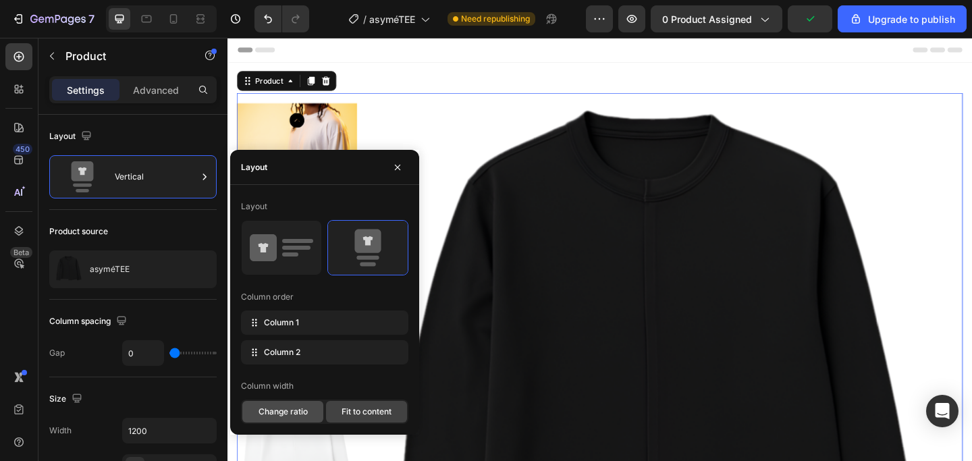
click at [294, 416] on span "Change ratio" at bounding box center [283, 412] width 49 height 12
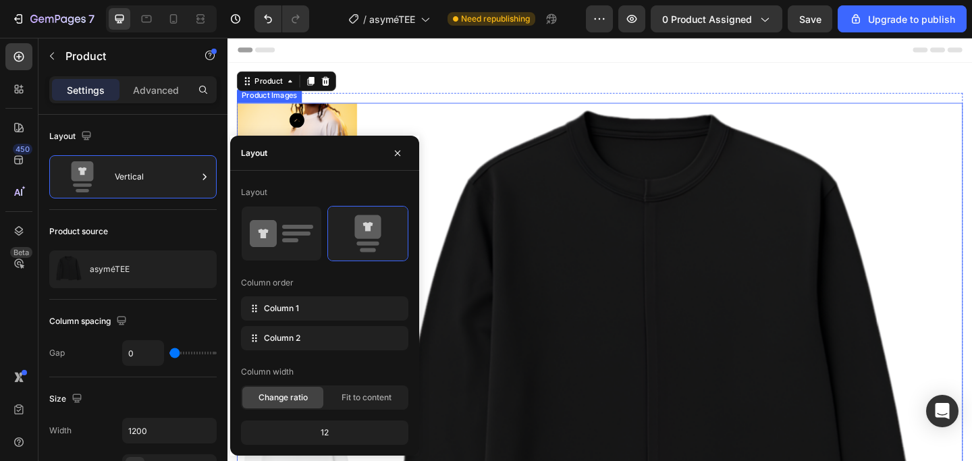
click at [652, 156] on img at bounding box center [701, 436] width 654 height 654
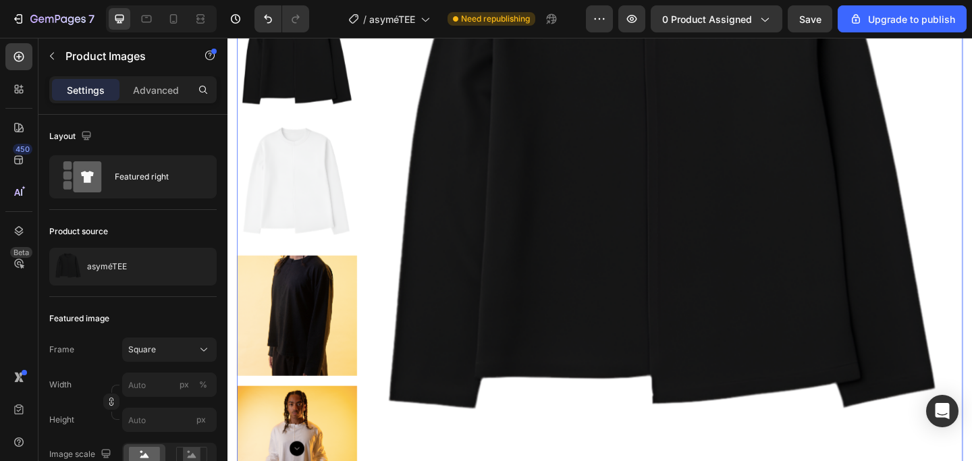
scroll to position [201, 0]
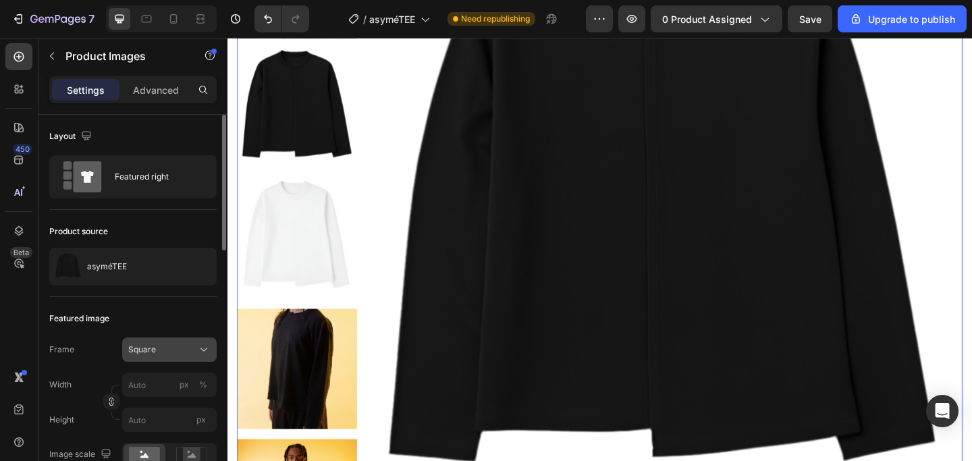
click at [197, 350] on icon at bounding box center [204, 350] width 14 height 14
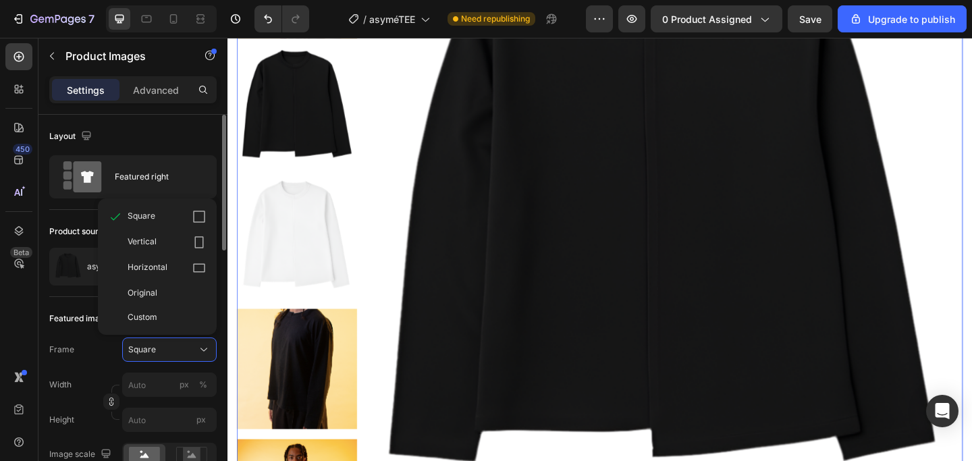
click at [174, 297] on div "Layout Featured right" at bounding box center [132, 422] width 167 height 251
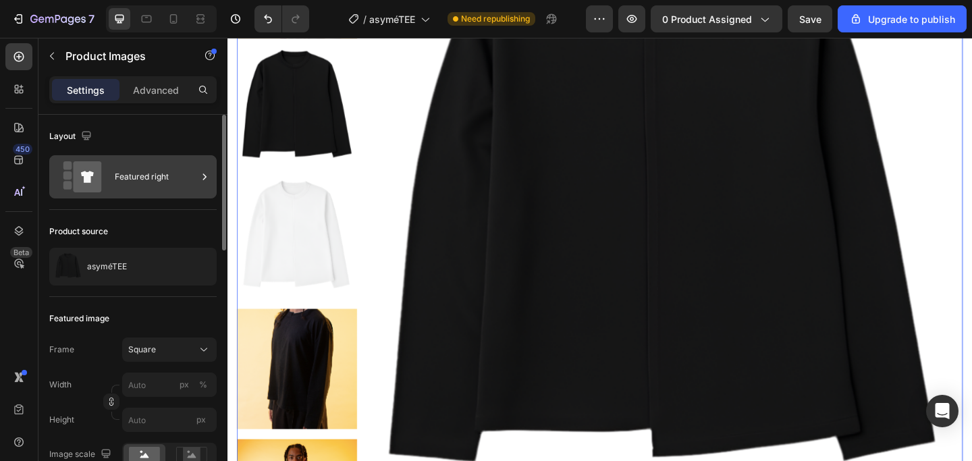
click at [174, 172] on div "Featured right" at bounding box center [156, 176] width 82 height 31
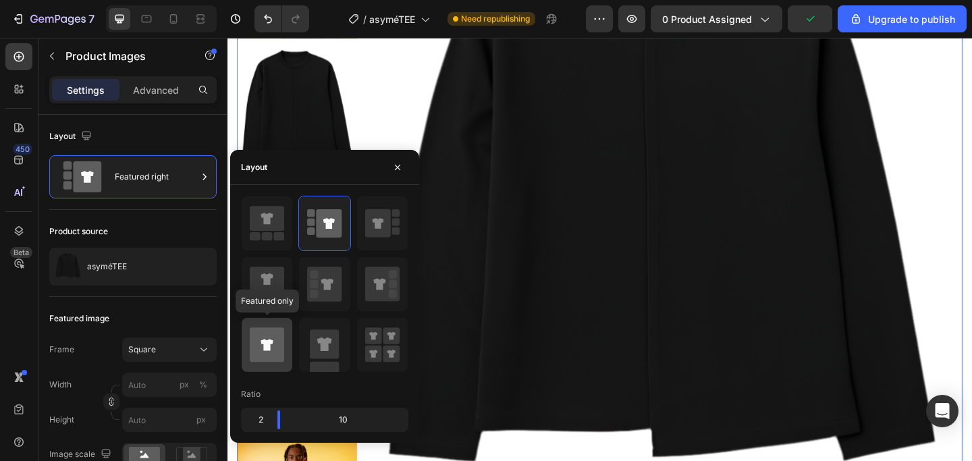
click at [273, 338] on icon at bounding box center [267, 344] width 34 height 34
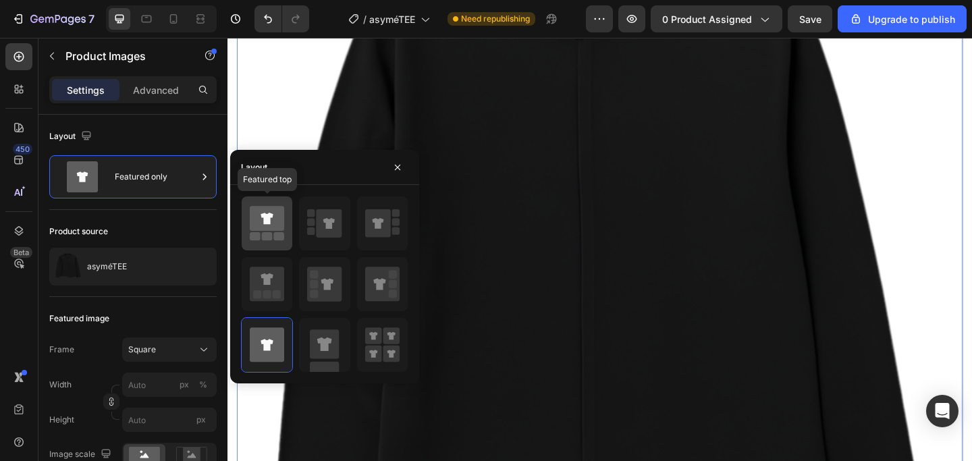
click at [264, 230] on icon at bounding box center [267, 218] width 34 height 25
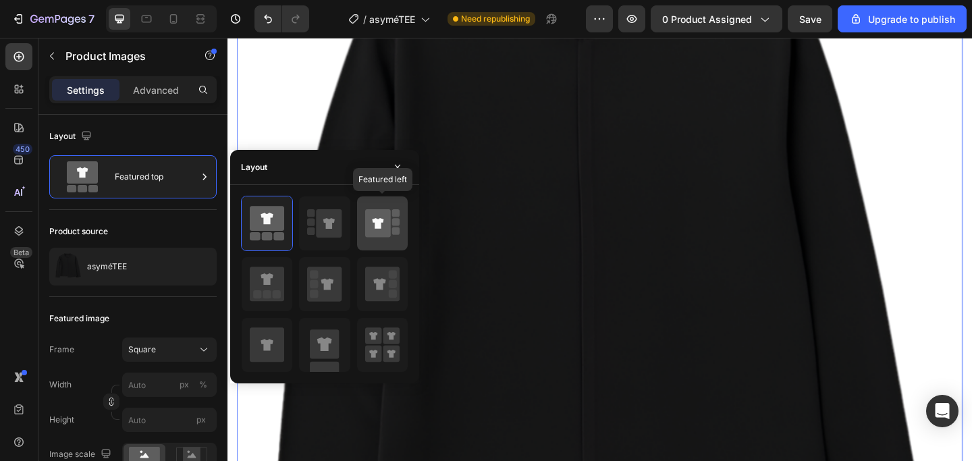
click at [375, 228] on icon at bounding box center [377, 223] width 11 height 11
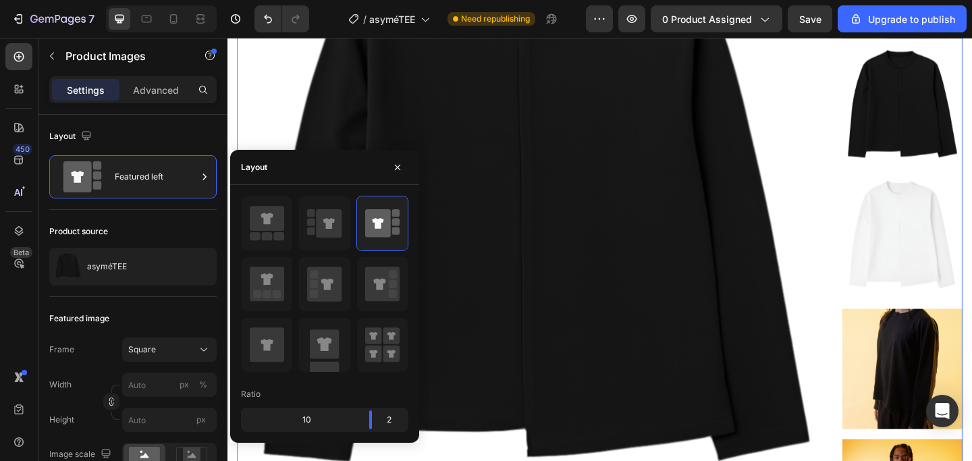
click at [473, 138] on img at bounding box center [565, 235] width 654 height 654
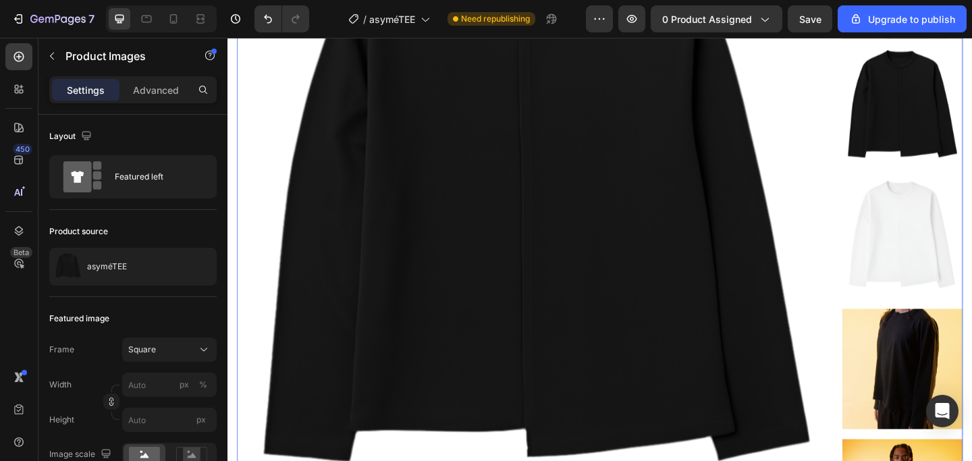
click at [473, 138] on img at bounding box center [565, 235] width 654 height 654
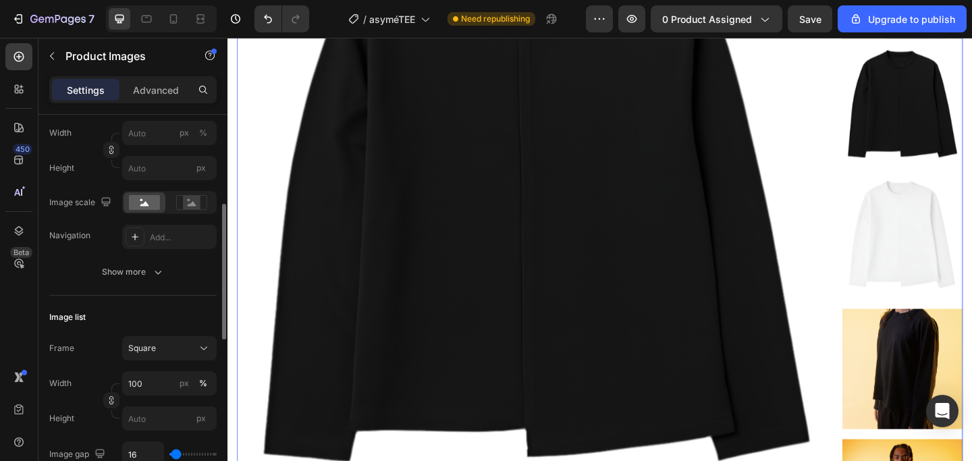
scroll to position [251, 0]
click at [203, 348] on icon at bounding box center [204, 349] width 14 height 14
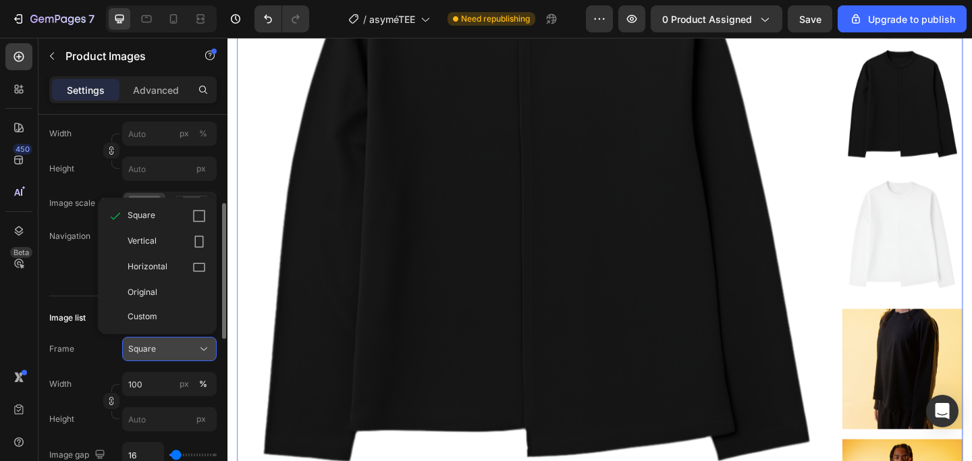
click at [203, 348] on icon at bounding box center [204, 349] width 14 height 14
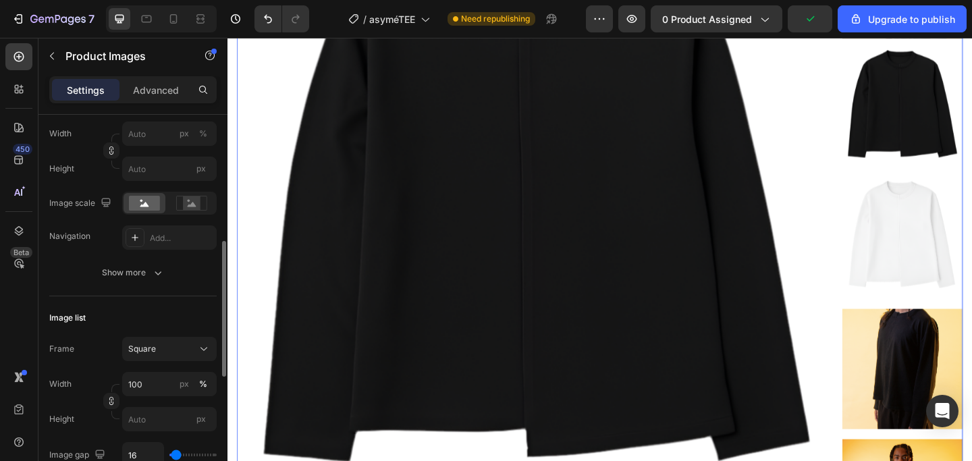
scroll to position [377, 0]
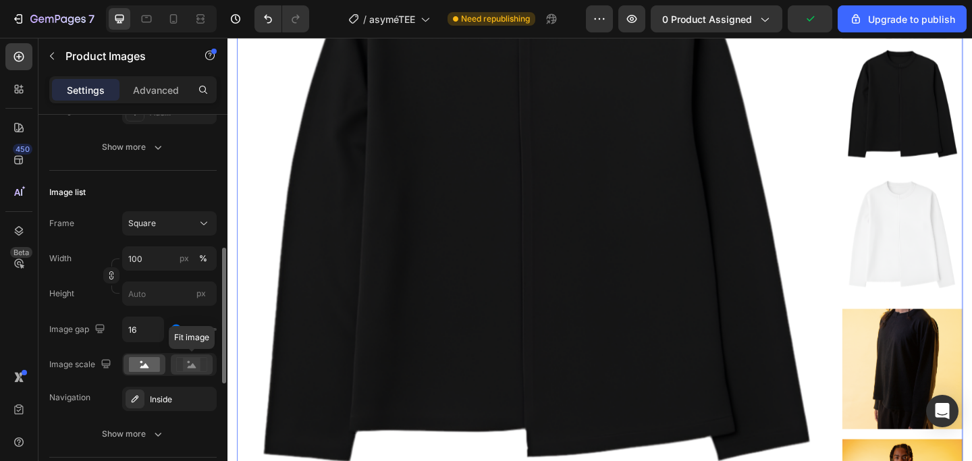
click at [192, 361] on rect at bounding box center [192, 365] width 18 height 14
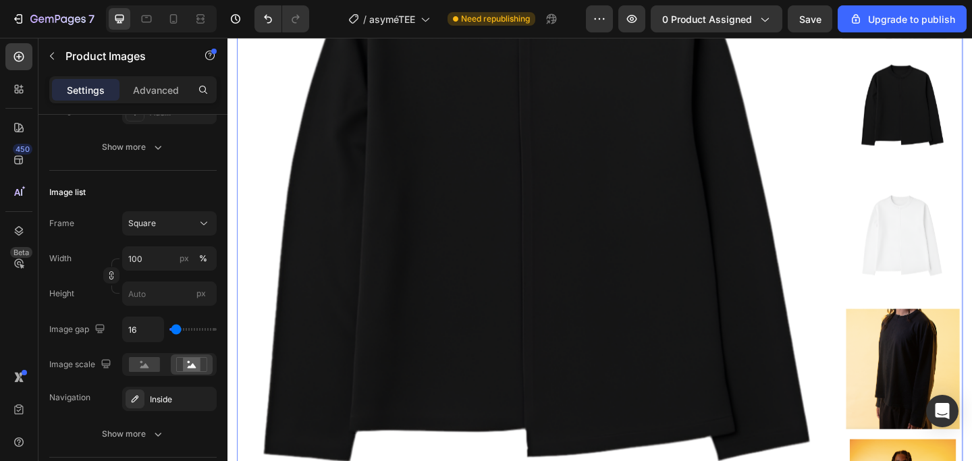
scroll to position [0, 0]
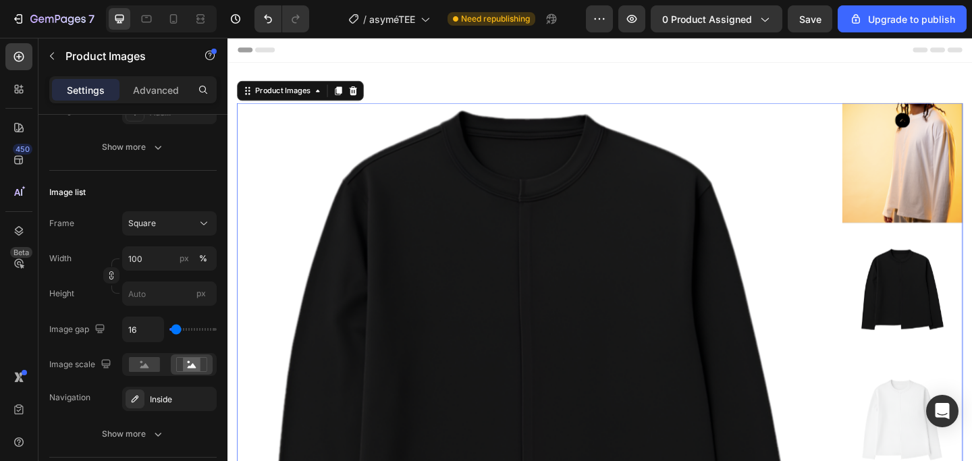
click at [498, 144] on img at bounding box center [565, 436] width 654 height 654
click at [269, 28] on button "Undo/Redo" at bounding box center [268, 18] width 27 height 27
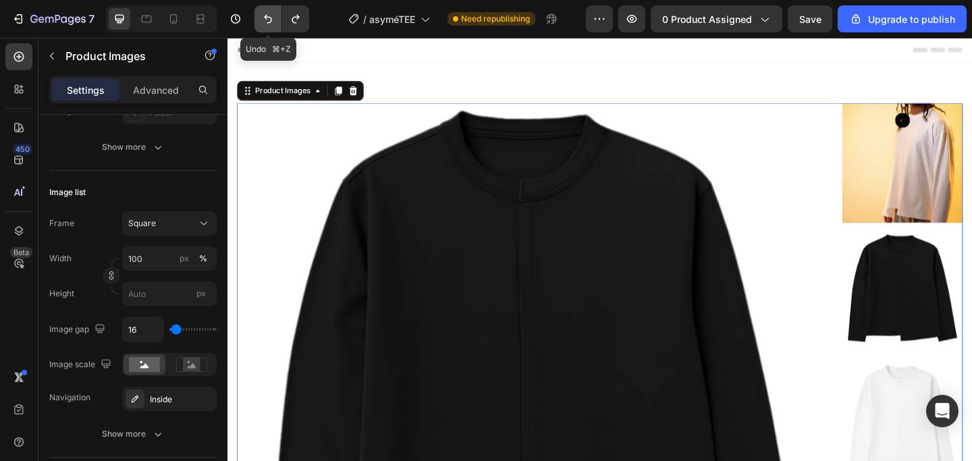
click at [269, 28] on button "Undo/Redo" at bounding box center [268, 18] width 27 height 27
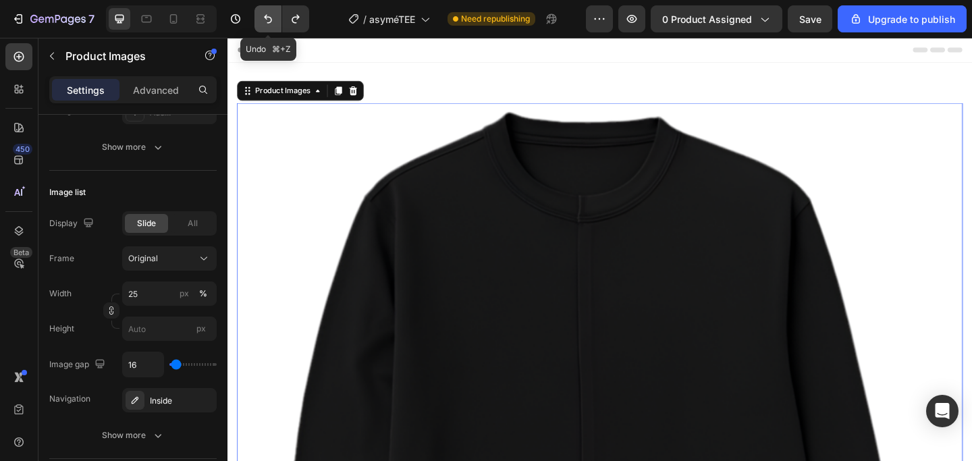
click at [269, 28] on button "Undo/Redo" at bounding box center [268, 18] width 27 height 27
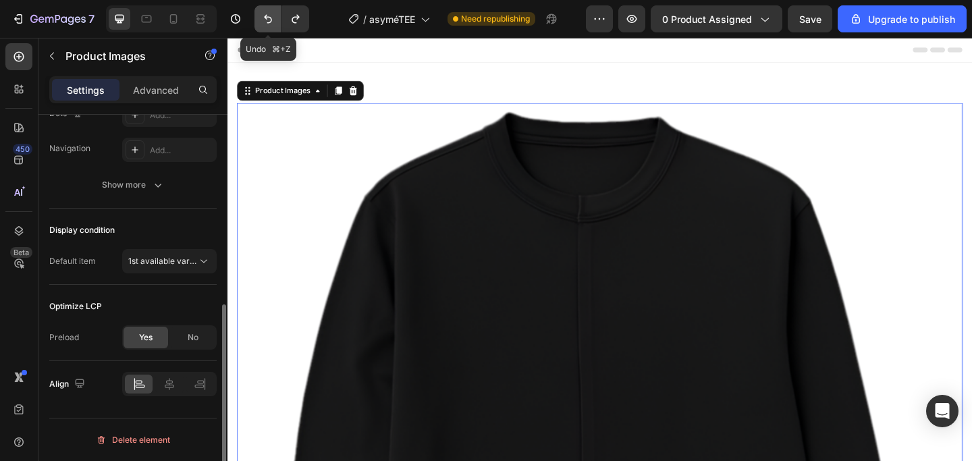
click at [269, 28] on button "Undo/Redo" at bounding box center [268, 18] width 27 height 27
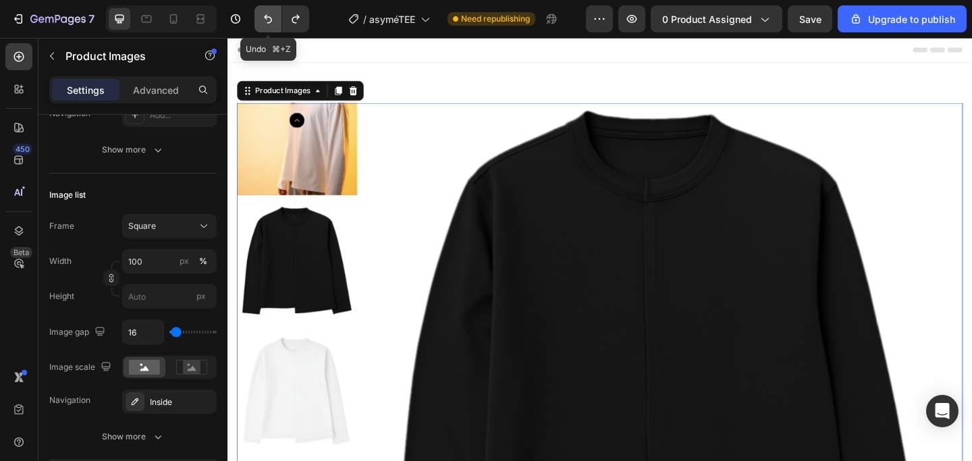
click at [269, 28] on button "Undo/Redo" at bounding box center [268, 18] width 27 height 27
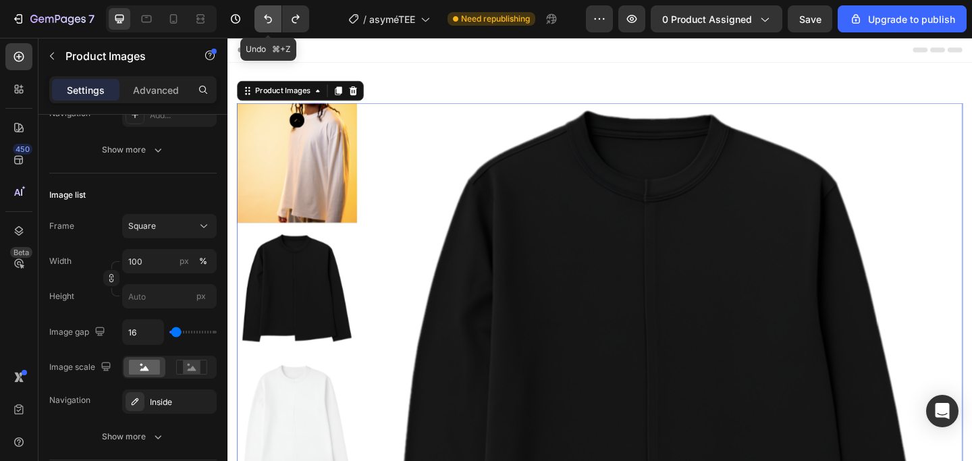
click at [269, 28] on button "Undo/Redo" at bounding box center [268, 18] width 27 height 27
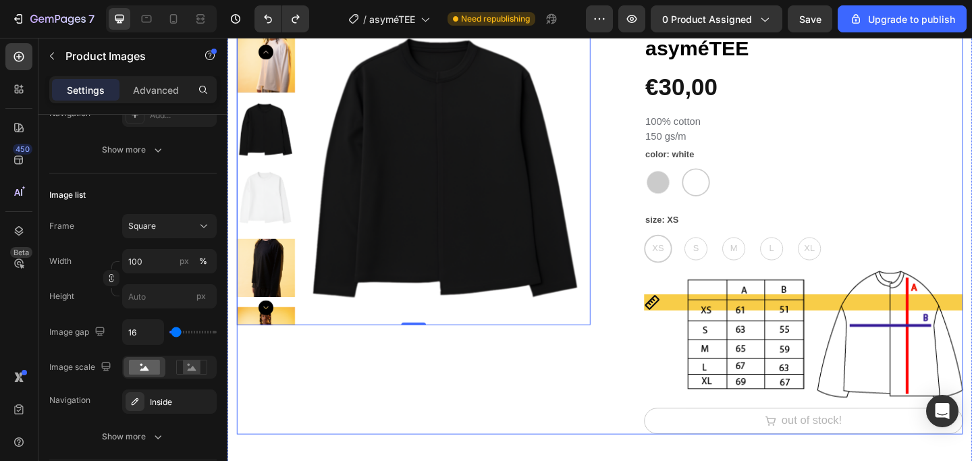
scroll to position [75, 0]
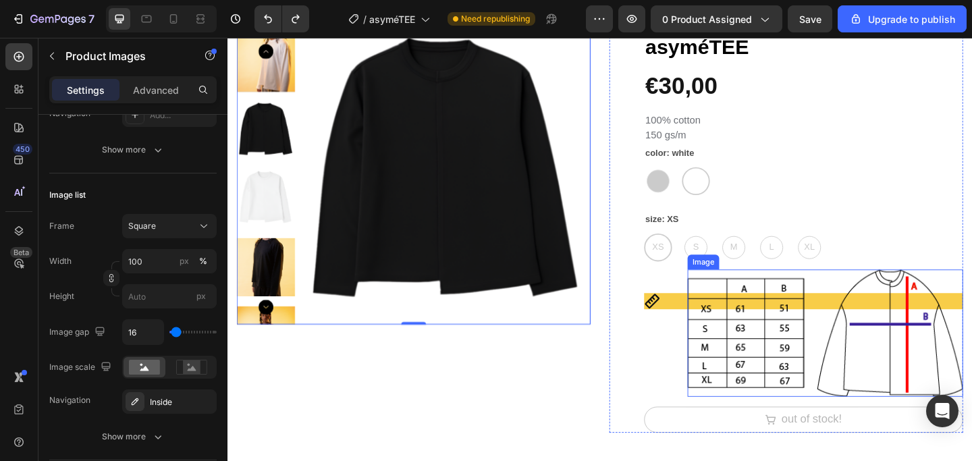
click at [869, 326] on img at bounding box center [878, 359] width 300 height 139
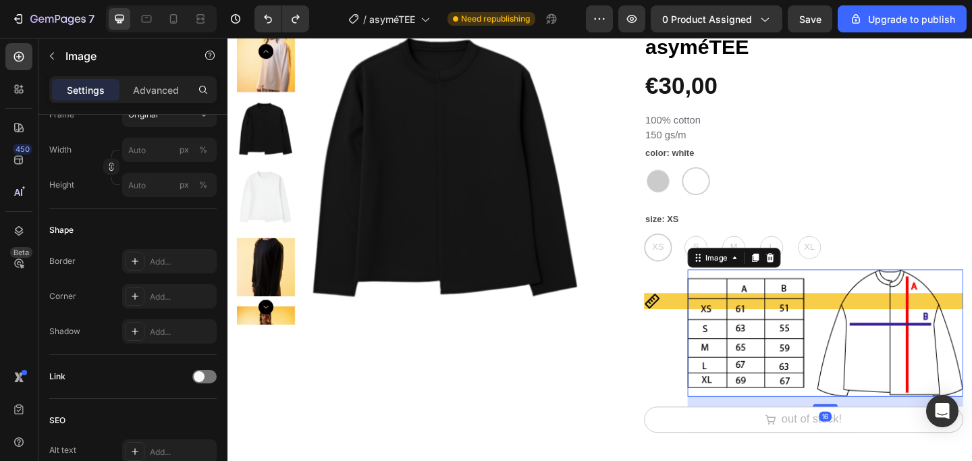
scroll to position [0, 0]
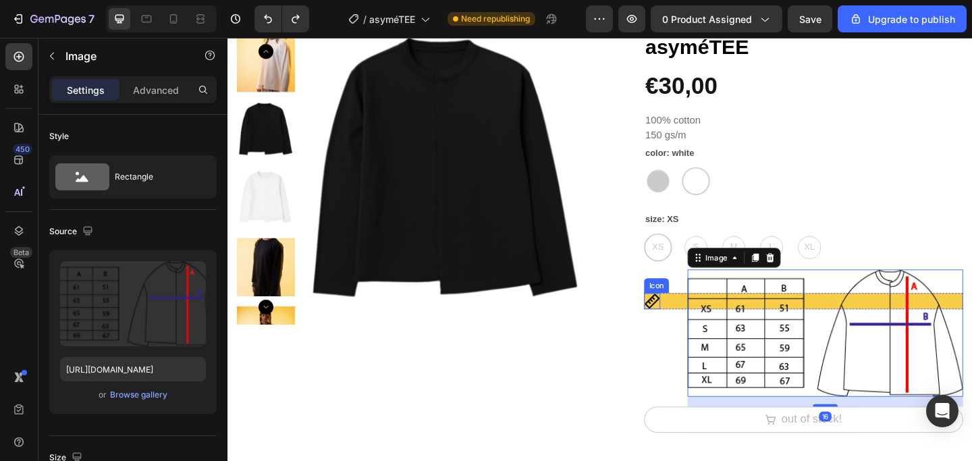
click at [690, 327] on icon at bounding box center [690, 325] width 18 height 18
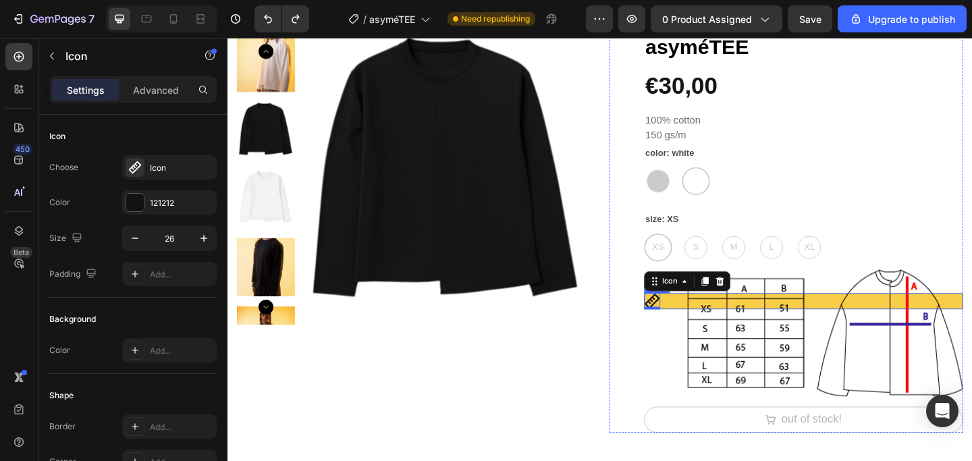
click at [720, 325] on div "Icon 0 Row" at bounding box center [854, 325] width 347 height 18
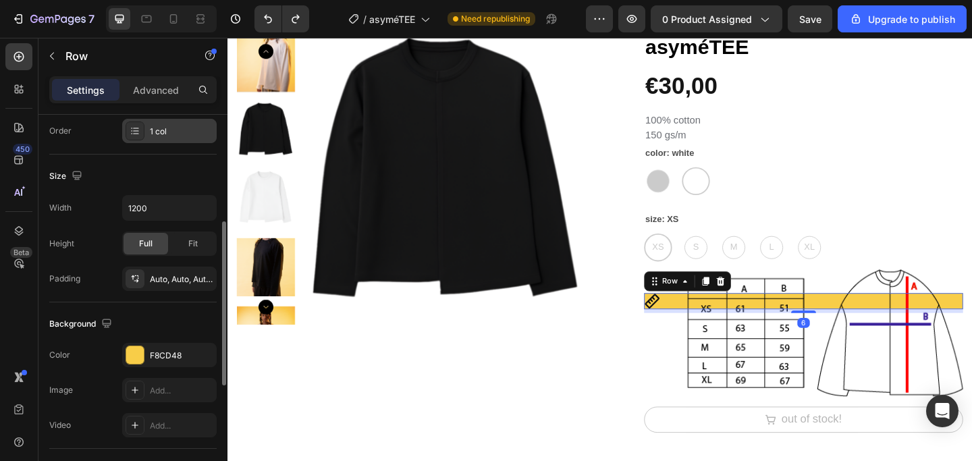
scroll to position [229, 0]
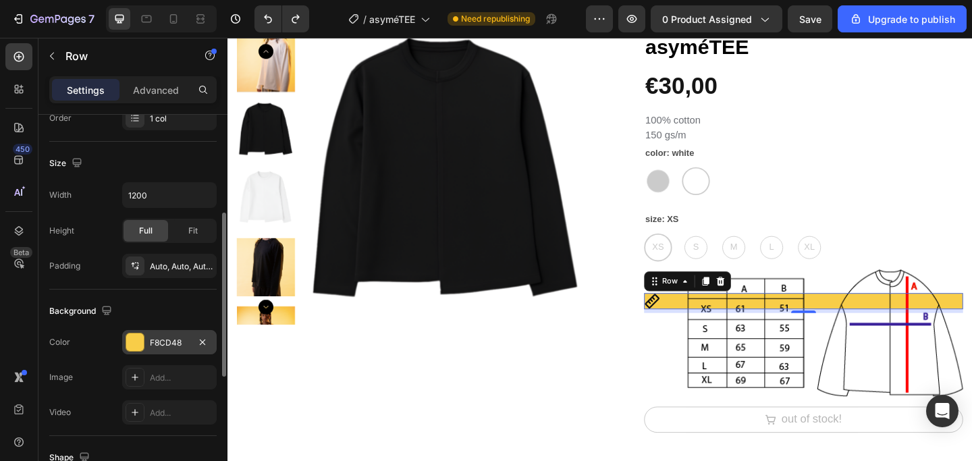
click at [142, 342] on div at bounding box center [135, 343] width 18 height 18
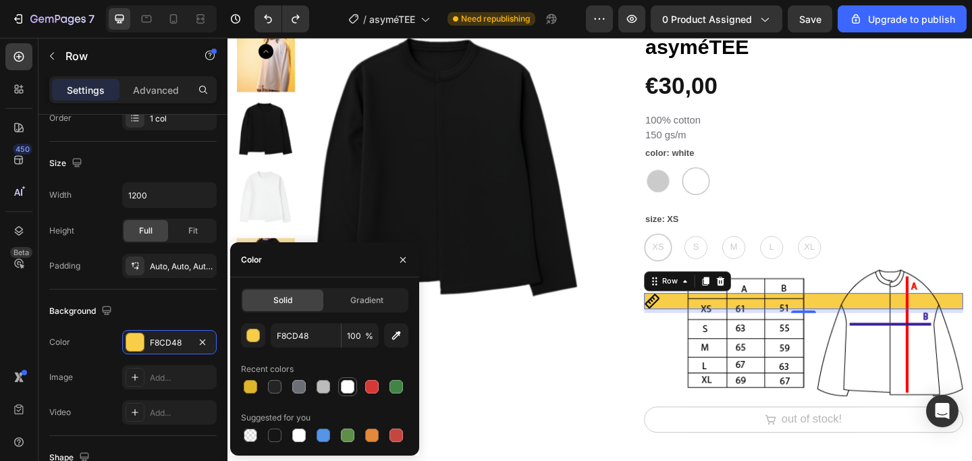
click at [344, 393] on div at bounding box center [348, 387] width 14 height 14
type input "FFFFFF"
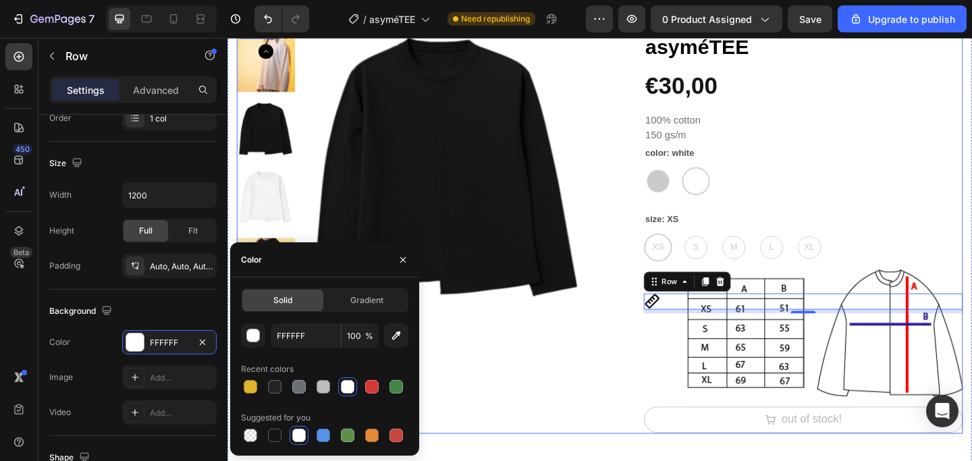
click at [544, 392] on div "Product Images" at bounding box center [430, 251] width 385 height 435
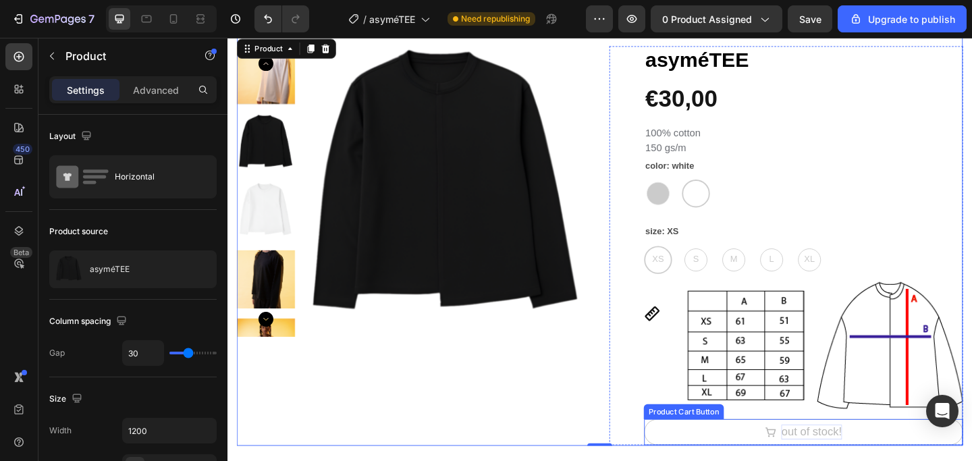
scroll to position [0, 0]
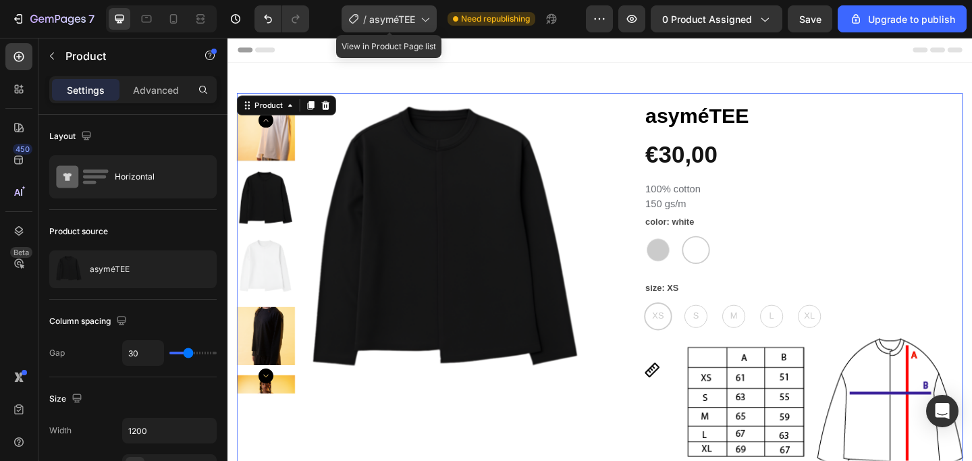
click at [421, 22] on icon at bounding box center [425, 19] width 14 height 14
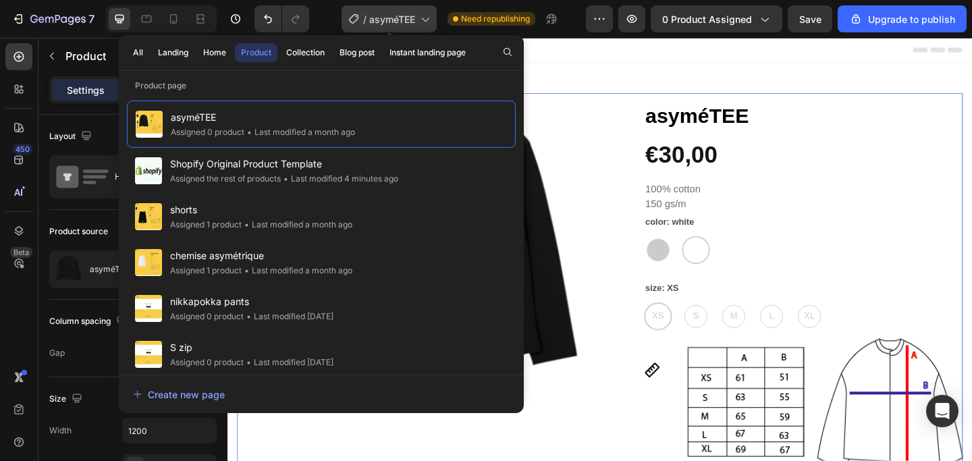
click at [422, 22] on icon at bounding box center [425, 19] width 14 height 14
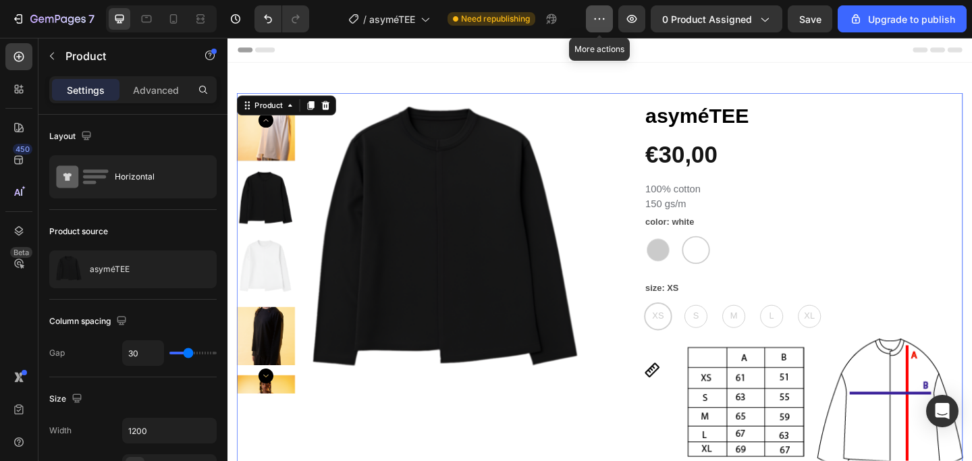
click at [595, 13] on icon "button" at bounding box center [600, 19] width 14 height 14
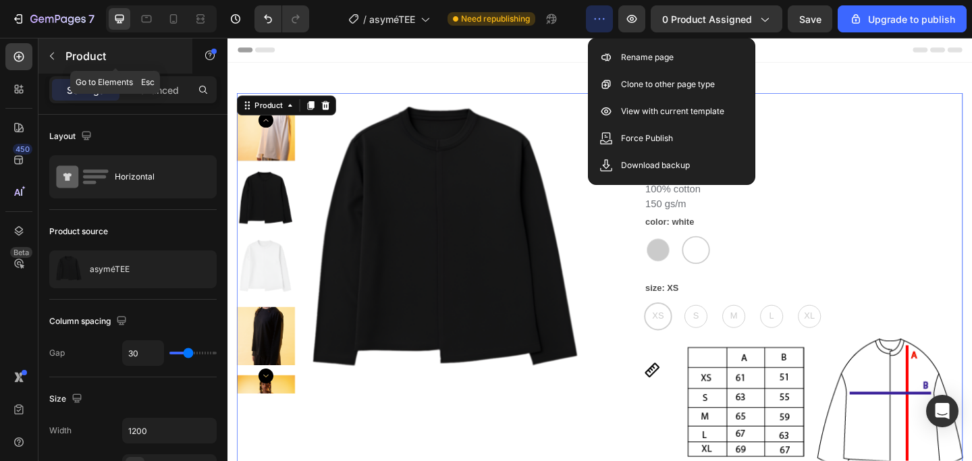
click at [101, 65] on div "Product" at bounding box center [115, 55] width 154 height 35
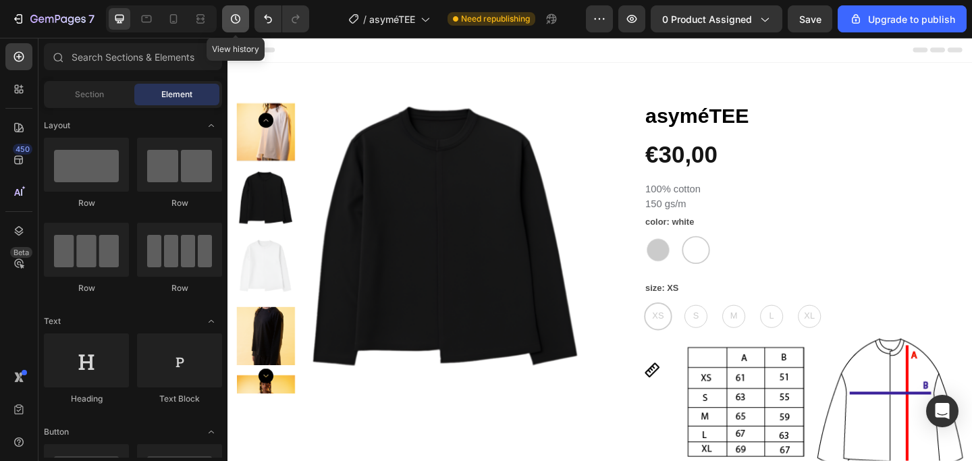
click at [237, 22] on icon "button" at bounding box center [236, 19] width 14 height 14
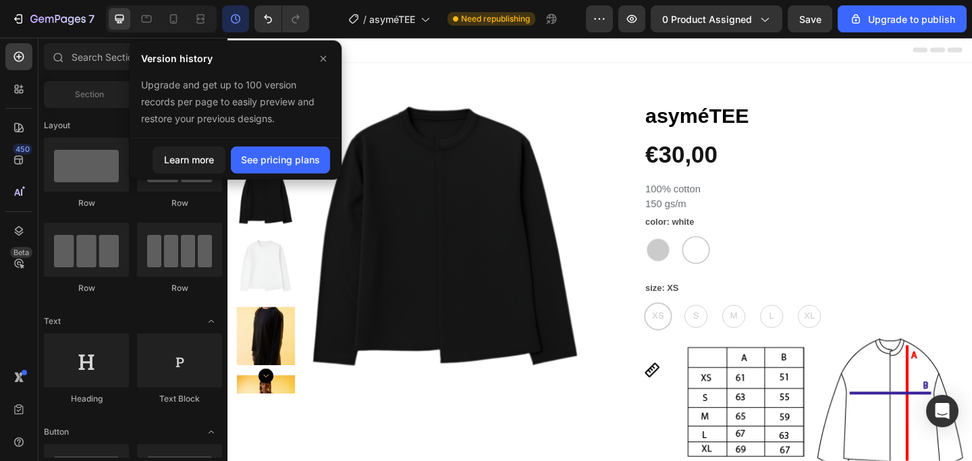
click at [237, 22] on icon "button" at bounding box center [236, 19] width 14 height 14
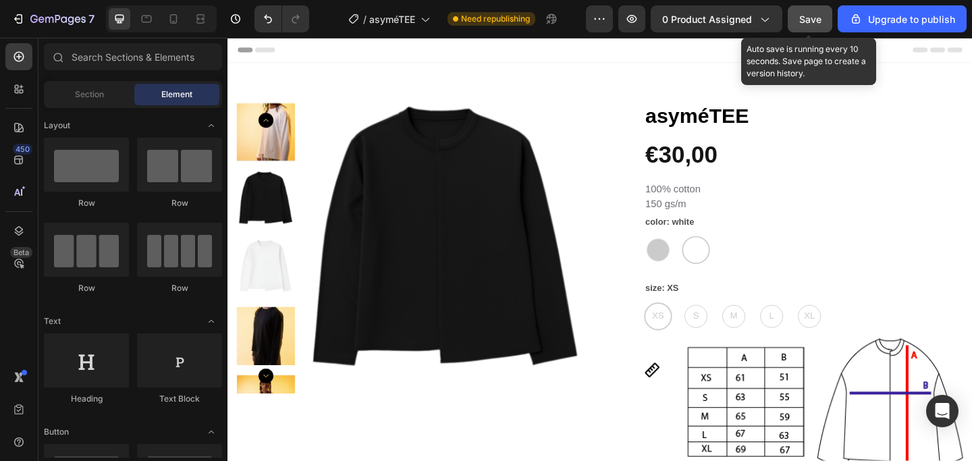
click at [821, 20] on span "Save" at bounding box center [810, 19] width 22 height 11
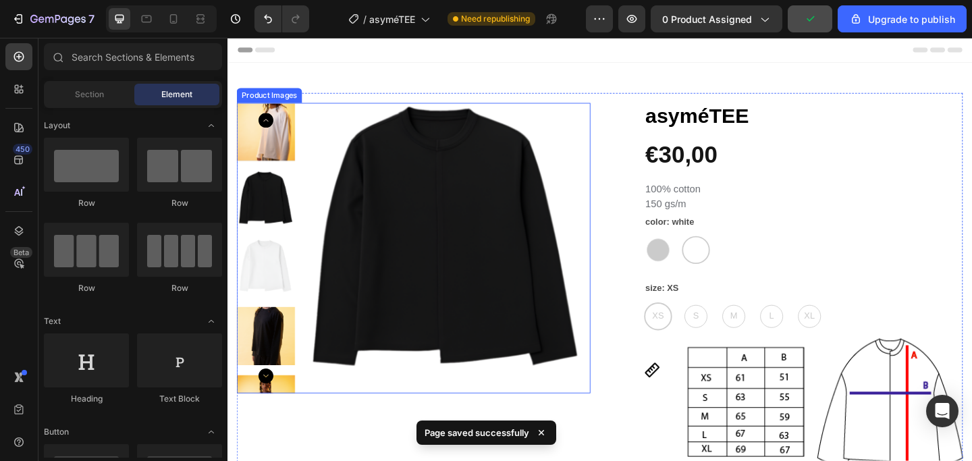
click at [336, 151] on img at bounding box center [465, 267] width 316 height 316
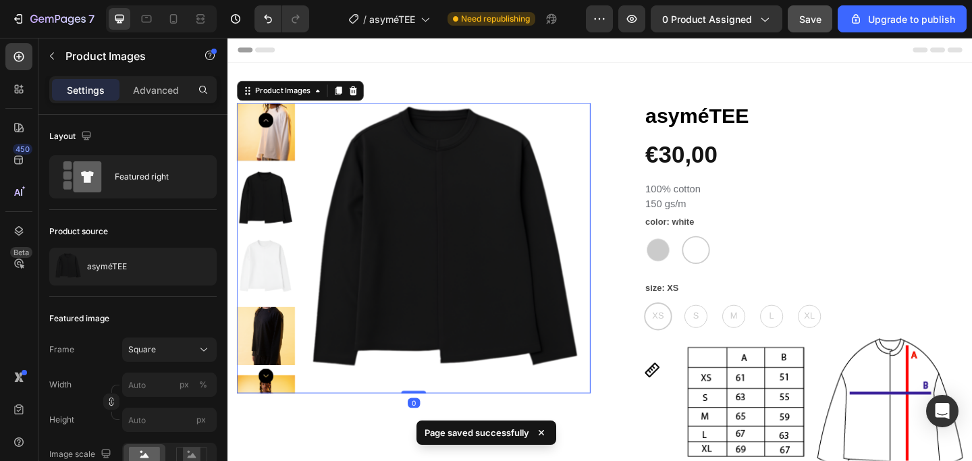
click at [276, 155] on img at bounding box center [269, 140] width 63 height 63
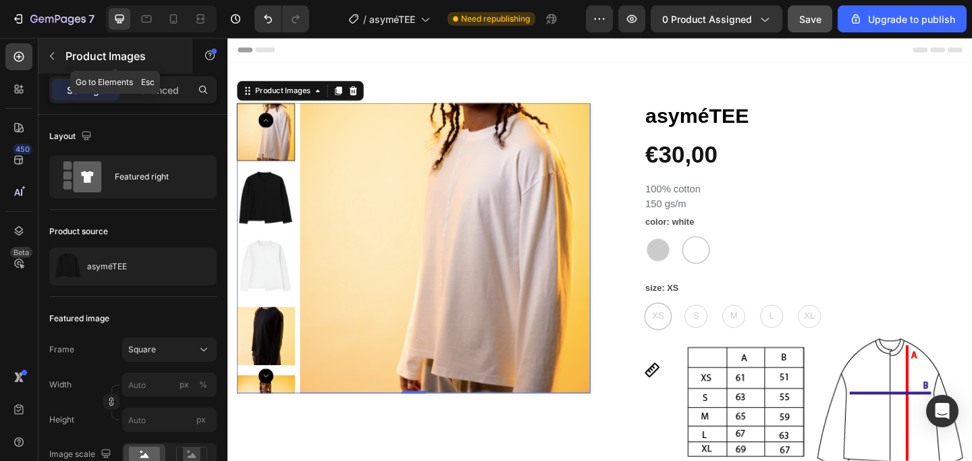
click at [52, 57] on icon "button" at bounding box center [52, 56] width 4 height 7
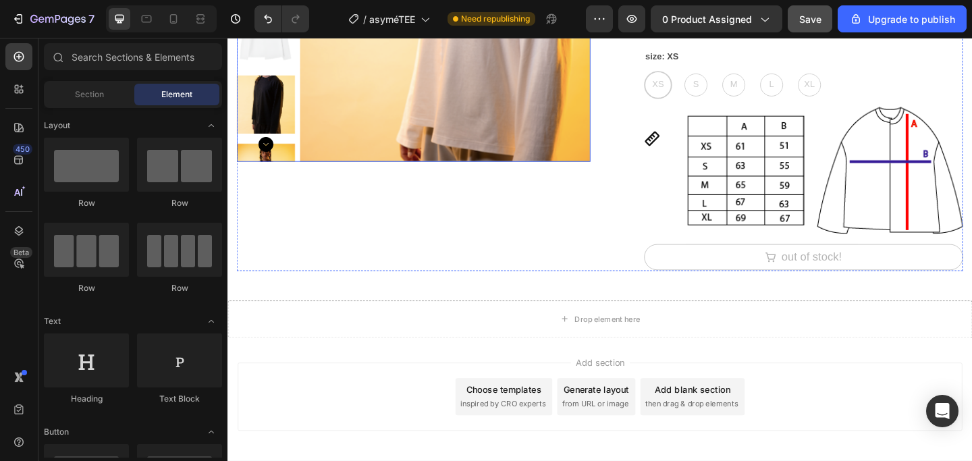
scroll to position [280, 0]
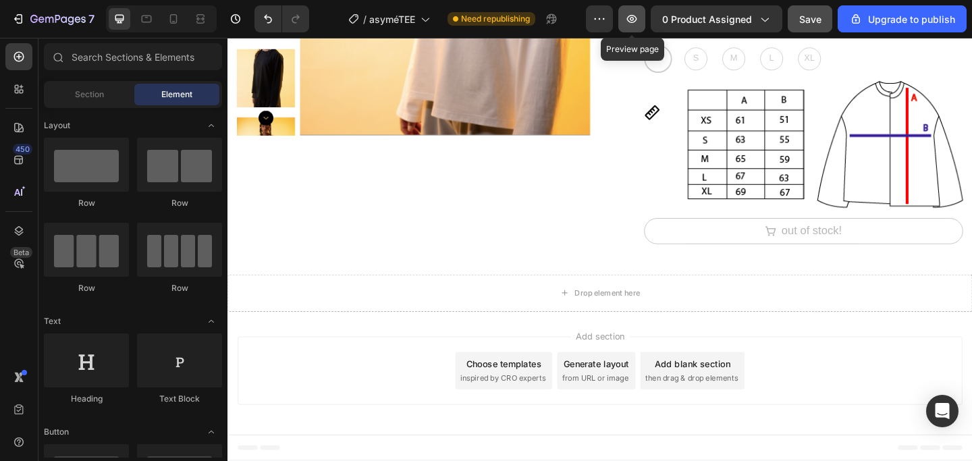
click at [635, 20] on icon "button" at bounding box center [632, 19] width 10 height 8
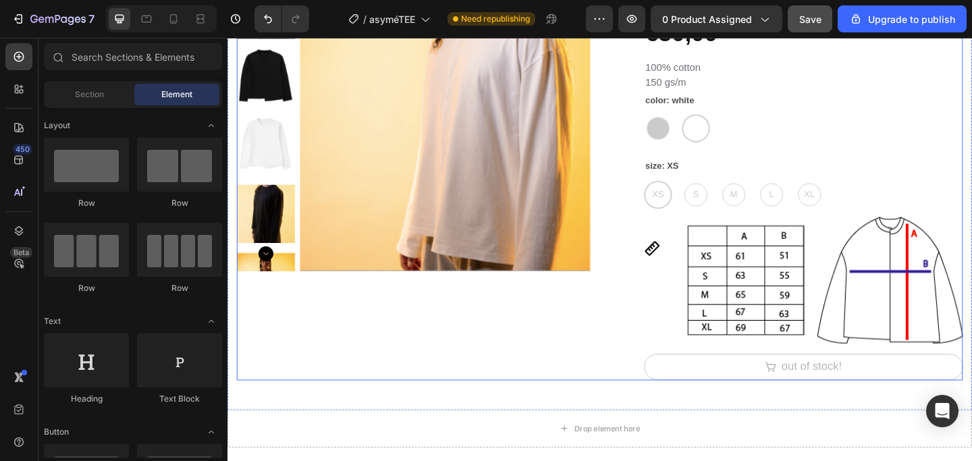
scroll to position [0, 0]
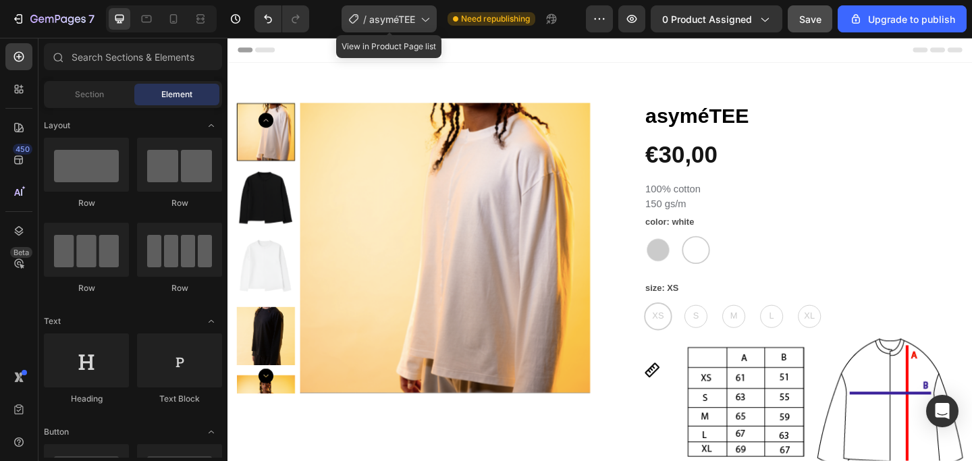
click at [432, 17] on div "/ asyméTEE" at bounding box center [389, 18] width 95 height 27
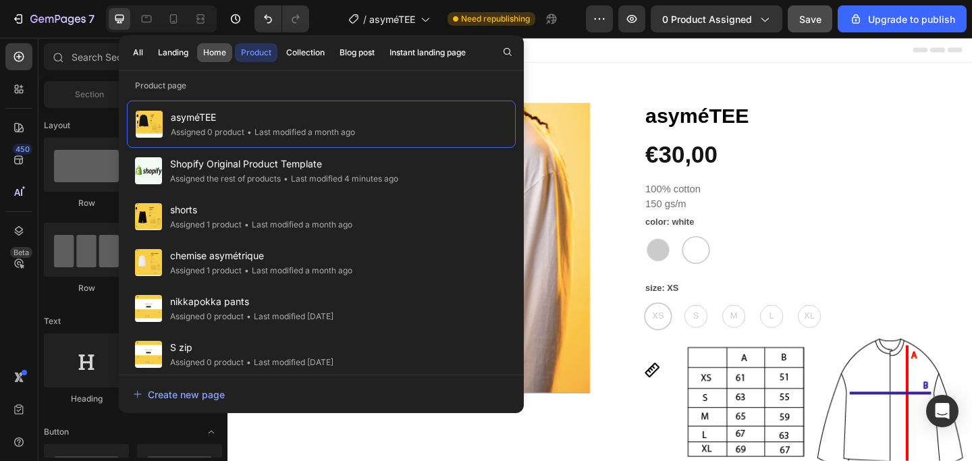
click at [219, 61] on button "Home" at bounding box center [214, 52] width 35 height 19
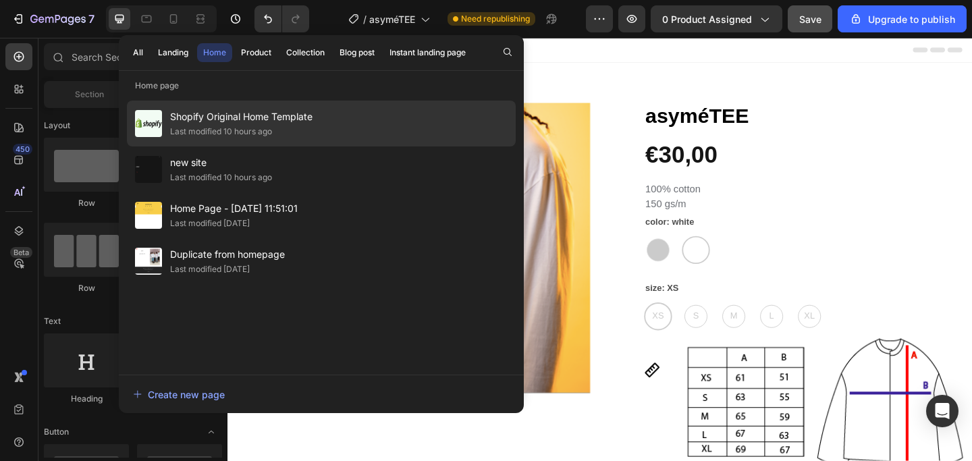
click at [297, 122] on span "Shopify Original Home Template" at bounding box center [241, 117] width 142 height 16
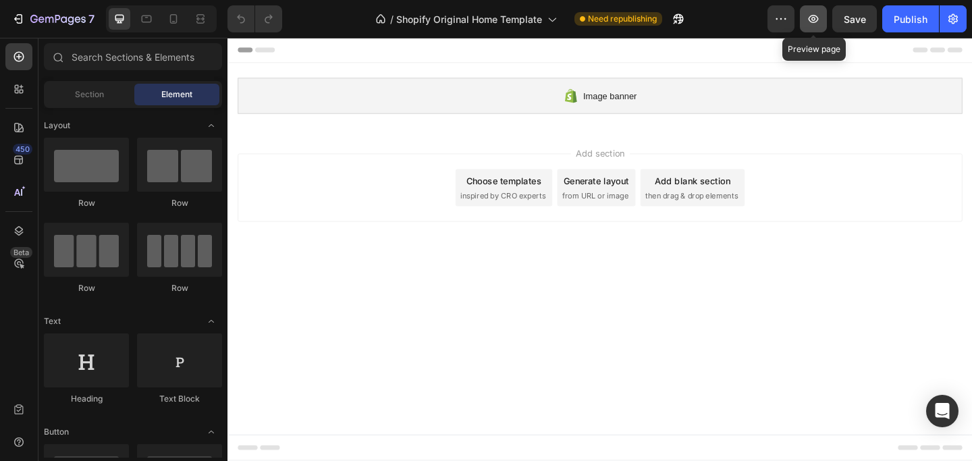
click at [807, 16] on icon "button" at bounding box center [814, 19] width 14 height 14
click at [784, 22] on icon "button" at bounding box center [781, 19] width 14 height 14
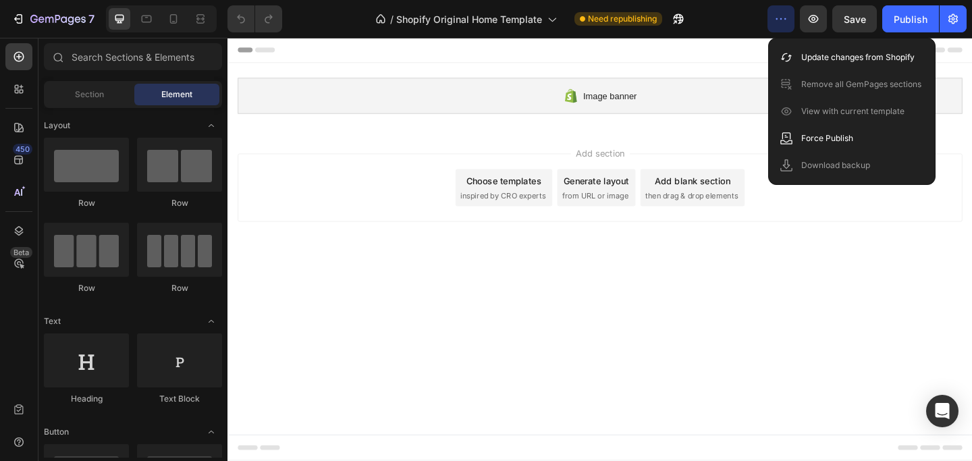
click at [784, 22] on icon "button" at bounding box center [781, 19] width 14 height 14
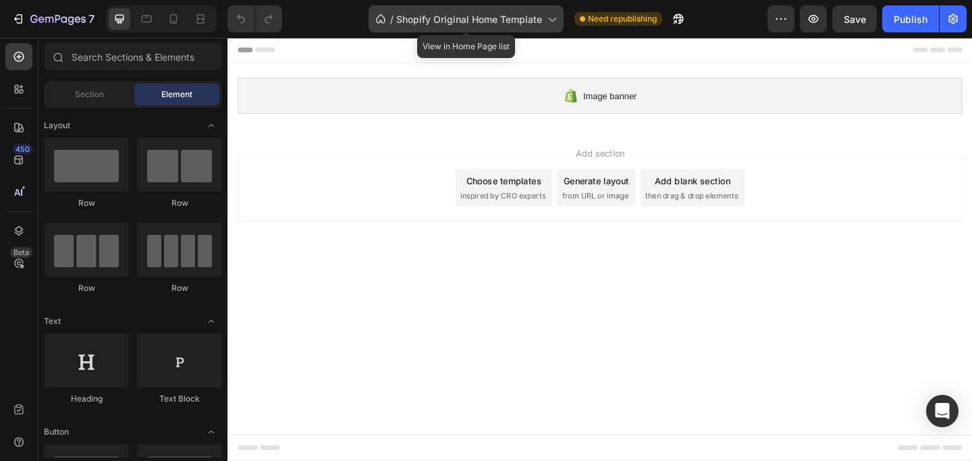
click at [538, 14] on span "Shopify Original Home Template" at bounding box center [469, 19] width 146 height 14
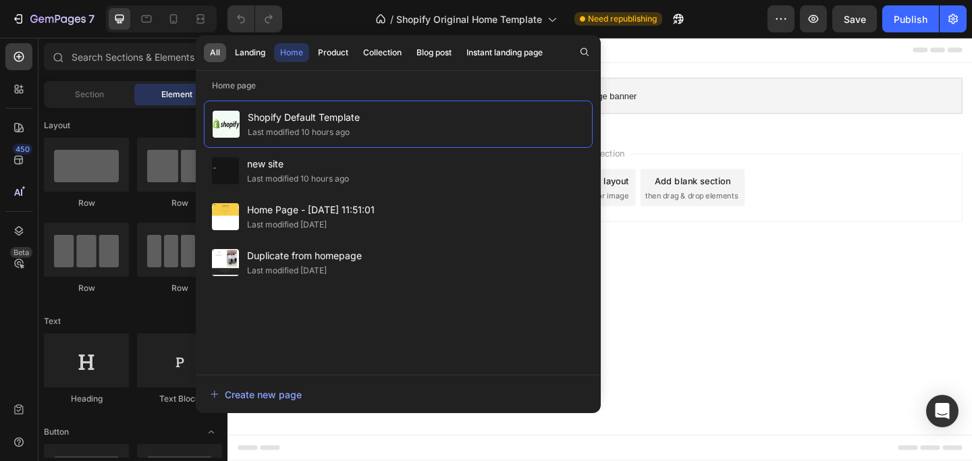
click at [229, 58] on button "All" at bounding box center [250, 52] width 43 height 19
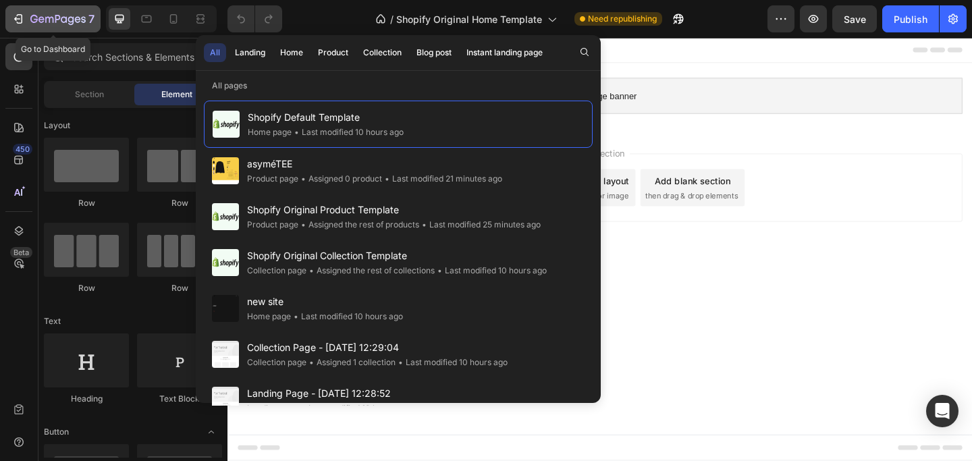
click at [48, 18] on icon "button" at bounding box center [49, 20] width 8 height 6
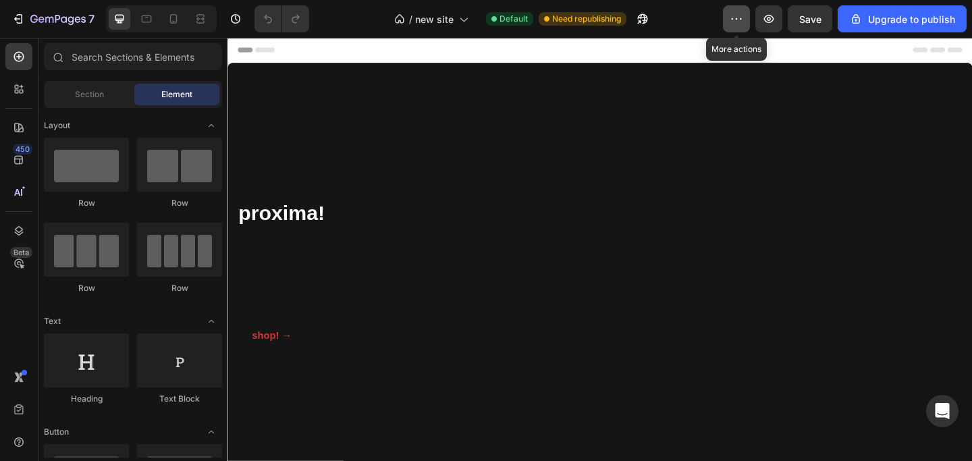
click at [743, 19] on icon "button" at bounding box center [737, 19] width 14 height 14
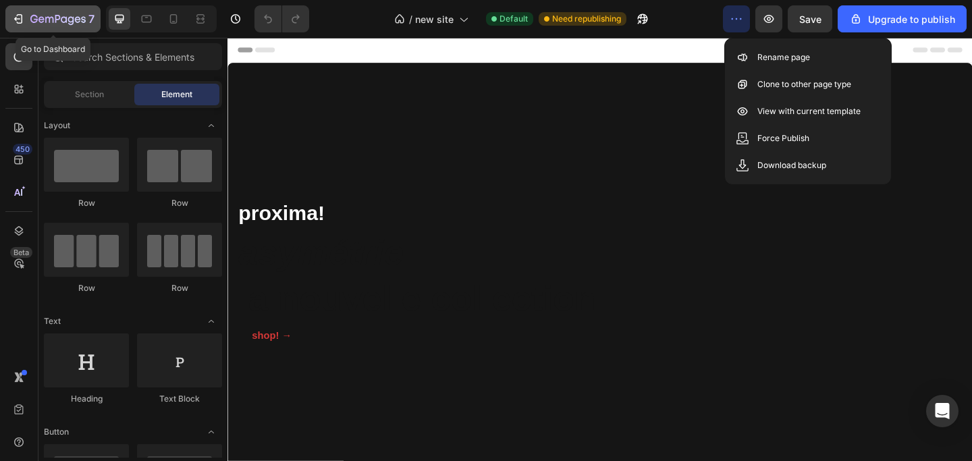
click at [28, 17] on div "7" at bounding box center [52, 19] width 83 height 16
